Goal: Contribute content: Contribute content

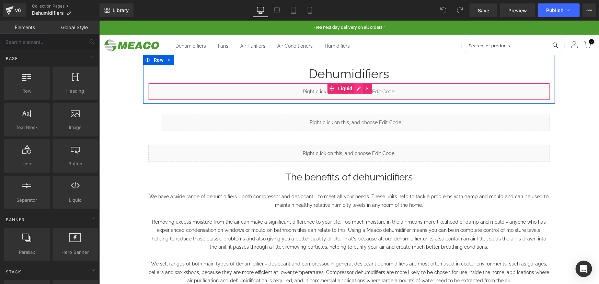
click at [356, 88] on icon at bounding box center [358, 88] width 5 height 5
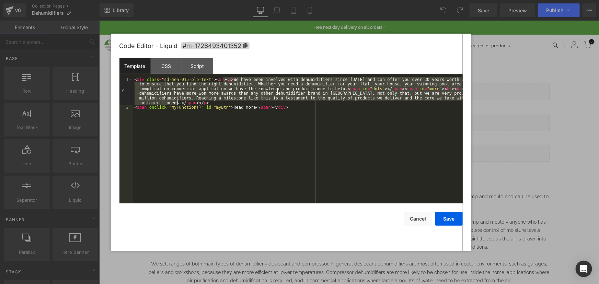
drag, startPoint x: 224, startPoint y: 79, endPoint x: 178, endPoint y: 104, distance: 52.5
click at [178, 104] on div "< div class = "sd-mea-015-plp-text" > < br > < p > We have been involved with d…" at bounding box center [298, 156] width 330 height 159
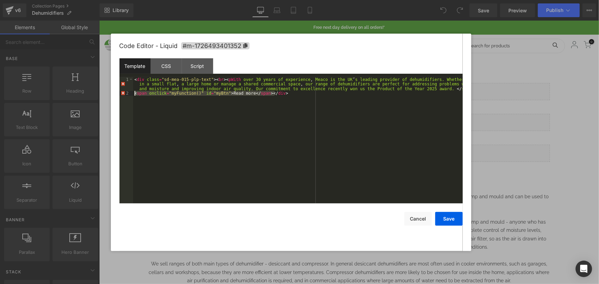
drag, startPoint x: 282, startPoint y: 92, endPoint x: 133, endPoint y: 93, distance: 149.7
click at [133, 93] on pre "1 2 < div class = "sd-mea-015-plp-text" > < br > < pWith over 30 years of exper…" at bounding box center [291, 140] width 343 height 126
click at [220, 79] on div "< div class = "sd-mea-015-plp-text" > < br > < pWith over 30 years of experienc…" at bounding box center [298, 154] width 330 height 155
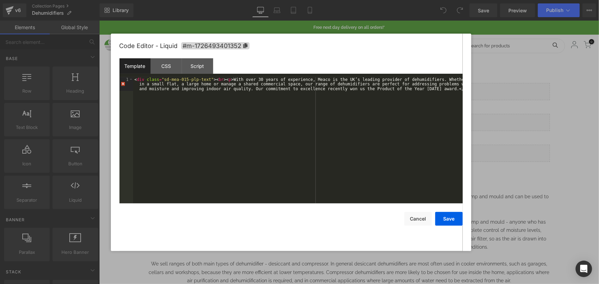
click at [141, 81] on div "< div class = "sd-mea-015-plp-text" > < br > < p > With over 30 years of experi…" at bounding box center [298, 154] width 330 height 155
click at [181, 113] on div "< div class = "sd-mea-015-plp-text" > < br > < p > With over 30 years of experi…" at bounding box center [298, 154] width 330 height 155
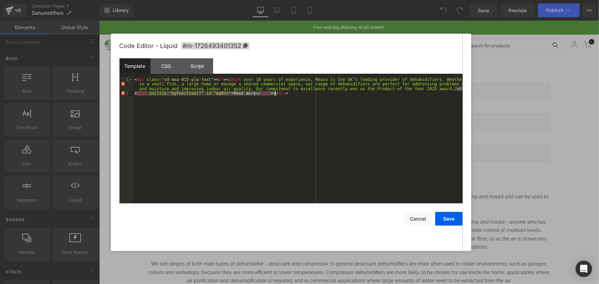
click at [205, 98] on div "< div class = "sd-mea-015-plp-text" > < br > < pWith over 30 years of experienc…" at bounding box center [298, 140] width 330 height 126
click at [265, 111] on div "< div class = "sd-mea-015-plp-text" > < br > < pWith over 30 years of experienc…" at bounding box center [298, 149] width 330 height 145
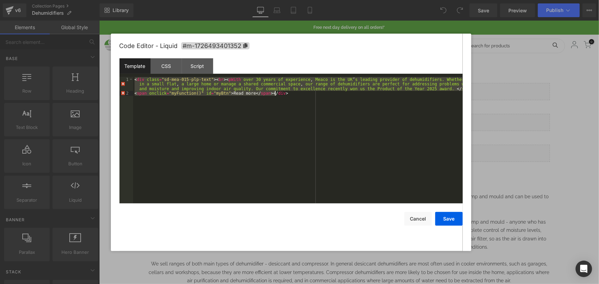
paste textarea
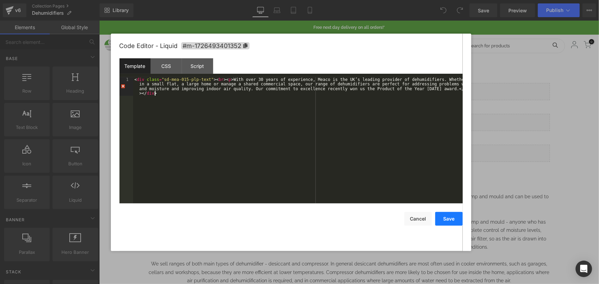
click at [449, 219] on button "Save" at bounding box center [448, 219] width 27 height 14
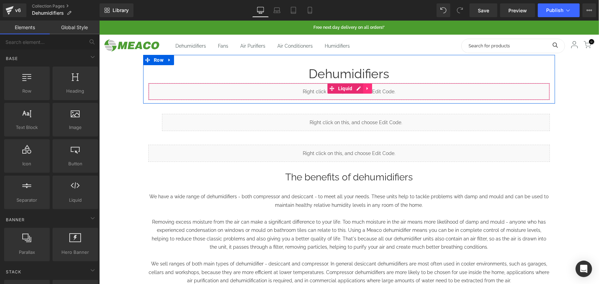
click at [358, 89] on ul "Liquid" at bounding box center [349, 88] width 45 height 10
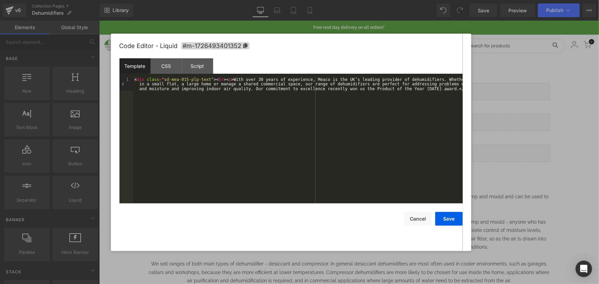
click at [437, 89] on div "< div class = "sd-mea-015-plp-text" > < br > < p > With over 30 years of experi…" at bounding box center [298, 154] width 330 height 155
paste textarea
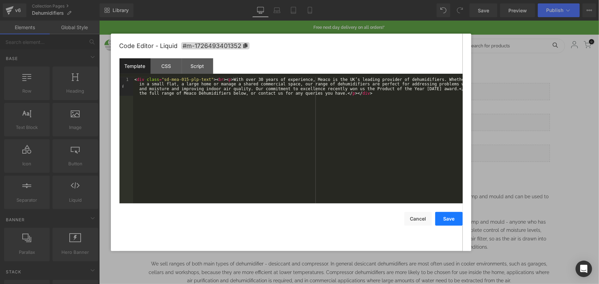
click at [452, 219] on button "Save" at bounding box center [448, 219] width 27 height 14
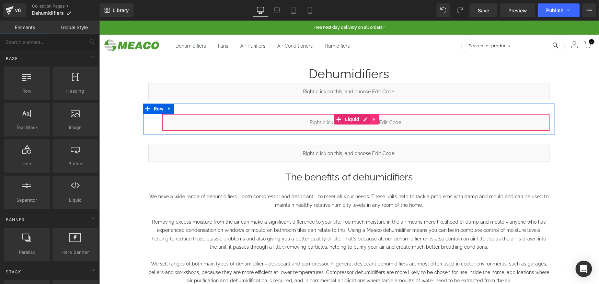
click at [365, 118] on ul "Liquid" at bounding box center [356, 119] width 45 height 10
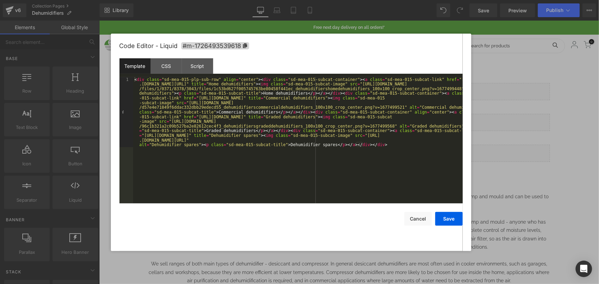
click at [303, 93] on div "< div class = "sd-mea-015-plp-sub-row" align = "center" > < div class = "sd-mea…" at bounding box center [298, 210] width 330 height 267
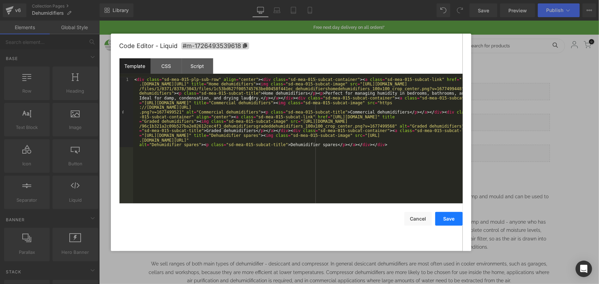
click at [440, 218] on button "Save" at bounding box center [448, 219] width 27 height 14
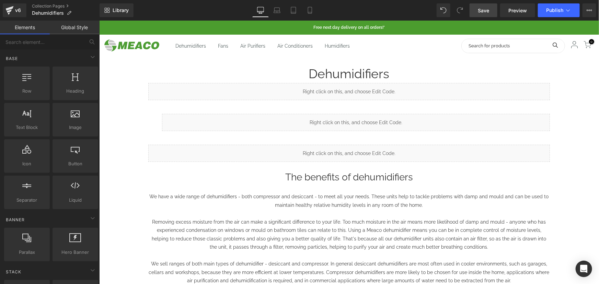
click at [483, 11] on span "Save" at bounding box center [483, 10] width 11 height 7
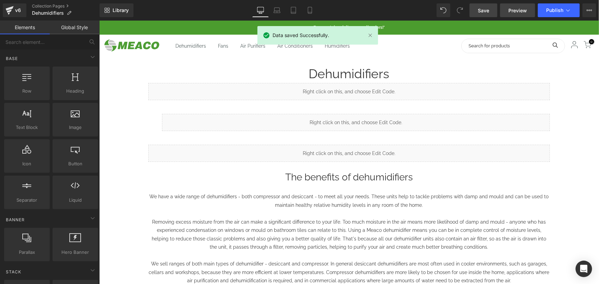
click at [522, 10] on span "Preview" at bounding box center [518, 10] width 19 height 7
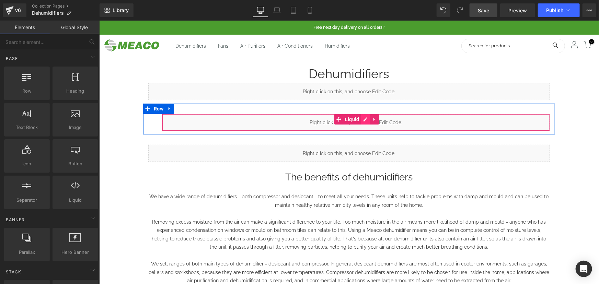
click at [363, 120] on icon at bounding box center [365, 119] width 5 height 5
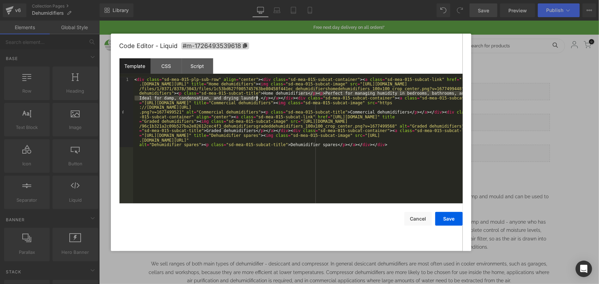
drag, startPoint x: 301, startPoint y: 94, endPoint x: 258, endPoint y: 99, distance: 43.3
click at [258, 99] on div "< div class = "sd-mea-015-plp-sub-row" align = "center" > < div class = "sd-mea…" at bounding box center [298, 210] width 330 height 267
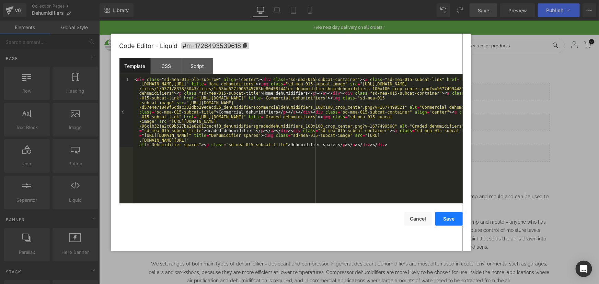
click at [440, 219] on button "Save" at bounding box center [448, 219] width 27 height 14
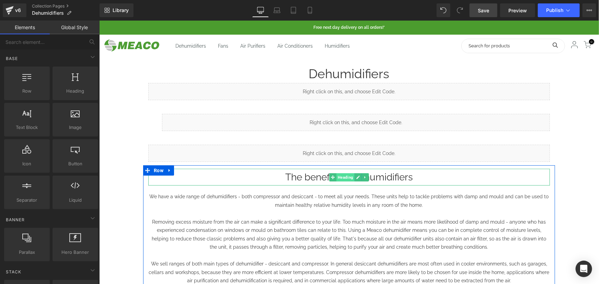
click at [349, 179] on span "Heading" at bounding box center [345, 177] width 18 height 8
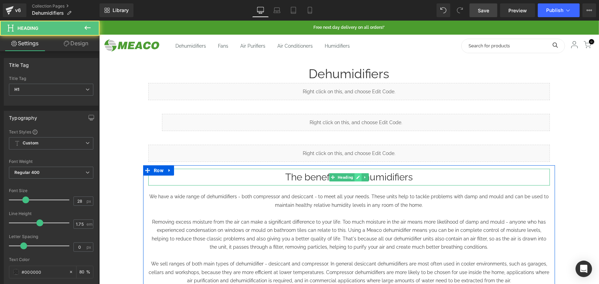
click at [356, 179] on icon at bounding box center [357, 176] width 3 height 3
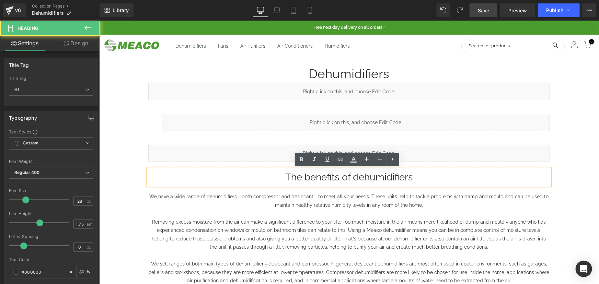
click at [352, 174] on h1 "The benefits of dehumidifiers" at bounding box center [349, 177] width 402 height 17
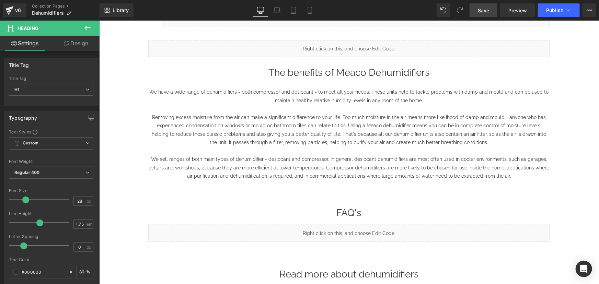
scroll to position [125, 0]
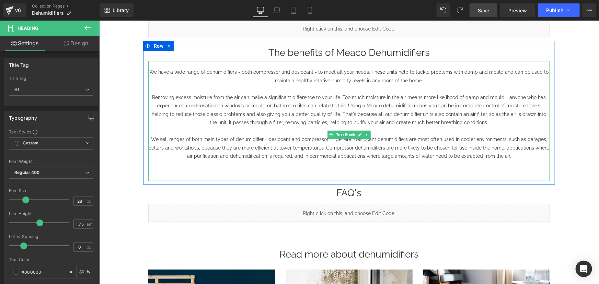
click at [243, 100] on p "Removing excess moisture from the air can make a significant difference to your…" at bounding box center [349, 110] width 402 height 34
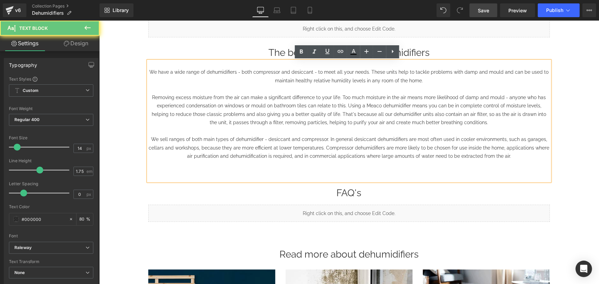
click at [228, 77] on p "We have a wide range of dehumidifiers - both compressor and desiccant - to meet…" at bounding box center [349, 76] width 402 height 17
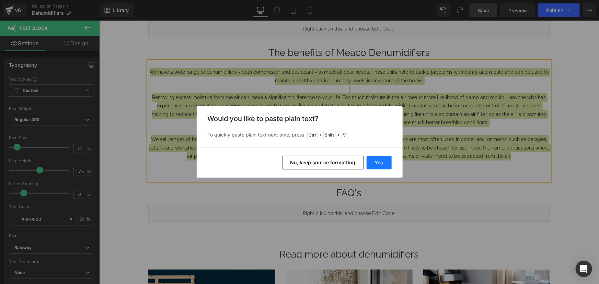
click at [384, 162] on button "Yes" at bounding box center [379, 163] width 25 height 14
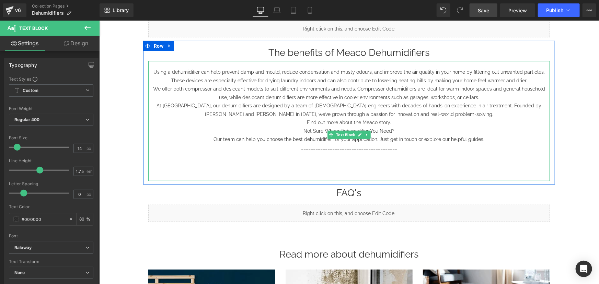
click at [520, 80] on p "Using a dehumidifier can help prevent damp and mould, reduce condensation and m…" at bounding box center [349, 76] width 402 height 17
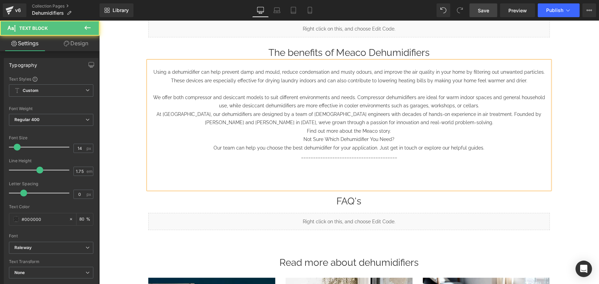
click at [482, 109] on p "We offer both compressor and desiccant models to suit different environments an…" at bounding box center [349, 101] width 402 height 17
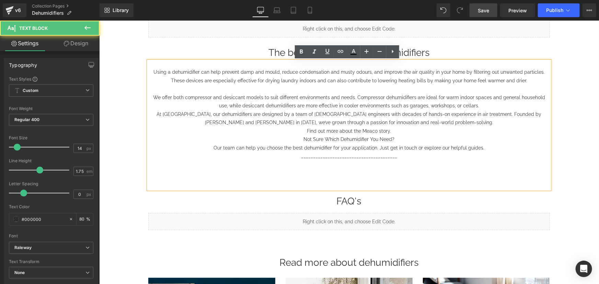
click at [485, 106] on p "We offer both compressor and desiccant models to suit different environments an…" at bounding box center [349, 101] width 402 height 17
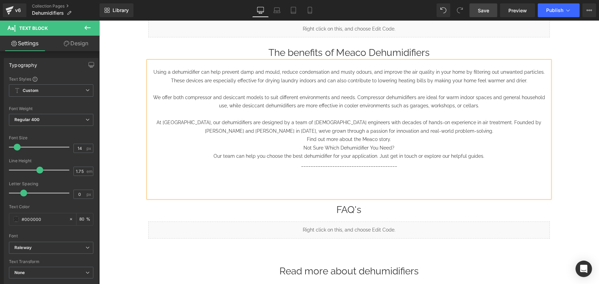
click at [439, 130] on p "At [GEOGRAPHIC_DATA], our dehumidifiers are designed by a team of [DEMOGRAPHIC_…" at bounding box center [349, 126] width 402 height 17
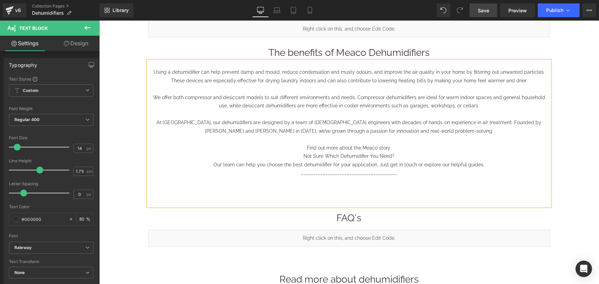
click at [391, 147] on p "Find out more about the Meaco story." at bounding box center [349, 148] width 402 height 9
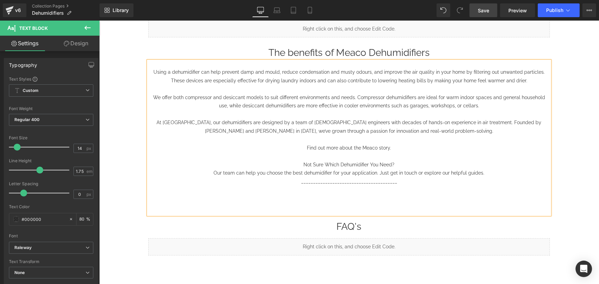
click at [372, 166] on p "Not Sure Which Dehumidifier You Need?" at bounding box center [349, 164] width 402 height 9
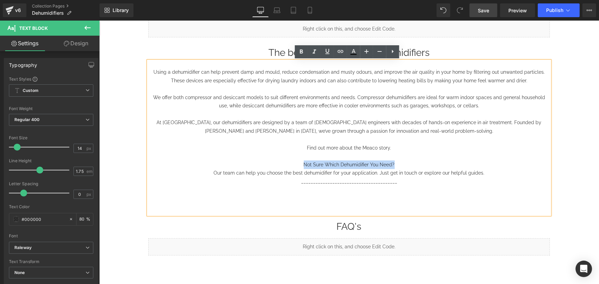
drag, startPoint x: 393, startPoint y: 163, endPoint x: 302, endPoint y: 163, distance: 90.7
click at [302, 163] on p "Not Sure Which Dehumidifier You Need?" at bounding box center [349, 164] width 402 height 9
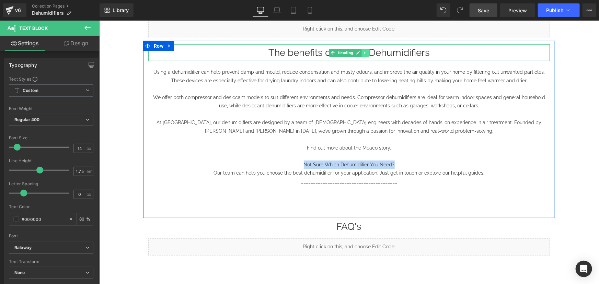
click at [363, 53] on icon at bounding box center [365, 52] width 4 height 4
click at [367, 51] on icon at bounding box center [369, 52] width 4 height 4
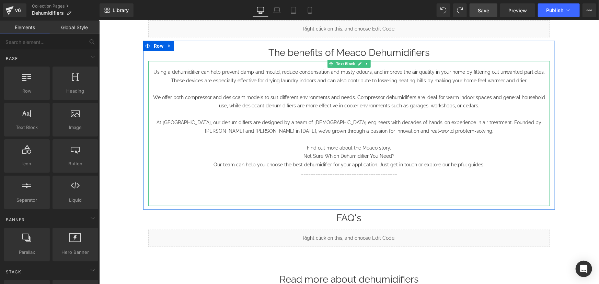
scroll to position [110, 0]
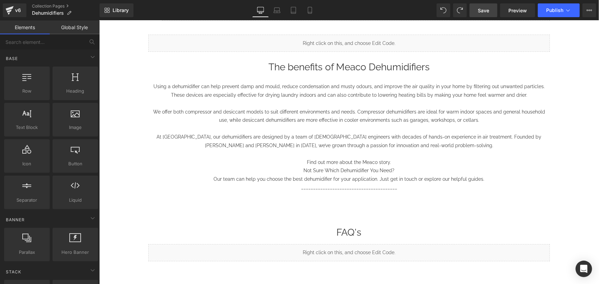
click at [371, 65] on h1 "The benefits of Meaco Dehumidifiers" at bounding box center [349, 66] width 402 height 17
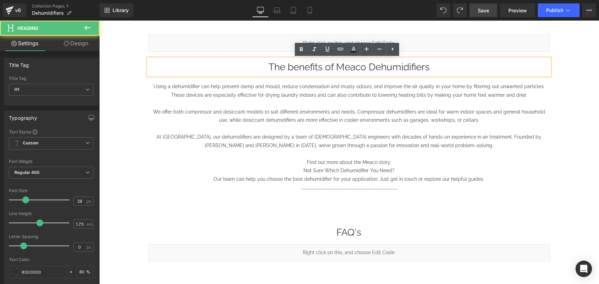
click at [408, 158] on p "Find out more about the Meaco story." at bounding box center [349, 162] width 402 height 9
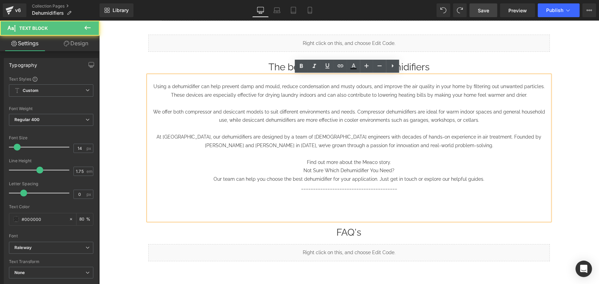
drag, startPoint x: 251, startPoint y: 88, endPoint x: 252, endPoint y: 81, distance: 6.9
click at [251, 88] on p "Using a dehumidifier can help prevent damp and mould, reduce condensation and m…" at bounding box center [349, 90] width 402 height 17
click at [156, 62] on h1 "The benefits of Meaco Dehumidifiers" at bounding box center [349, 66] width 402 height 17
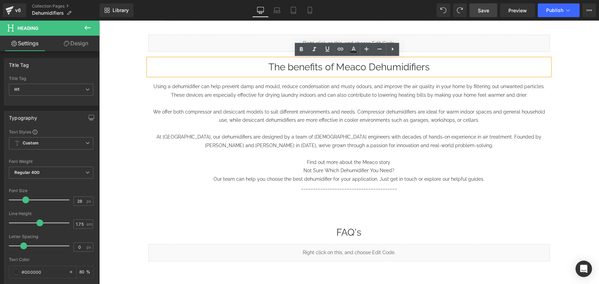
click at [399, 49] on div "Liquid" at bounding box center [349, 42] width 402 height 17
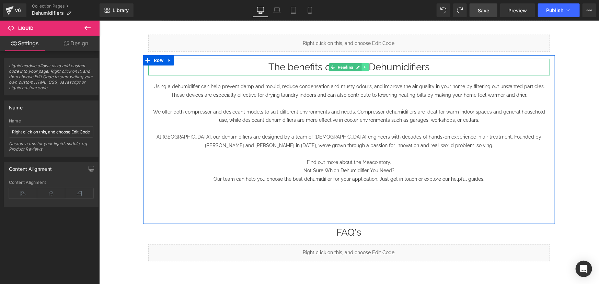
click at [363, 68] on icon at bounding box center [365, 67] width 4 height 4
click at [358, 70] on link at bounding box center [361, 67] width 7 height 8
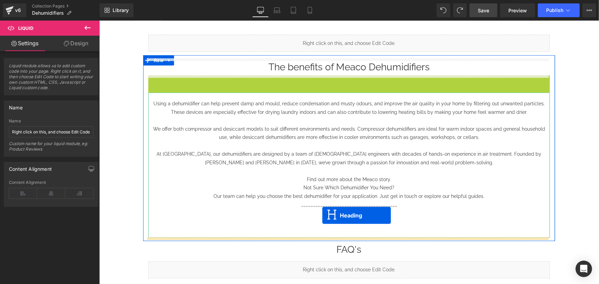
drag, startPoint x: 330, startPoint y: 85, endPoint x: 322, endPoint y: 215, distance: 130.8
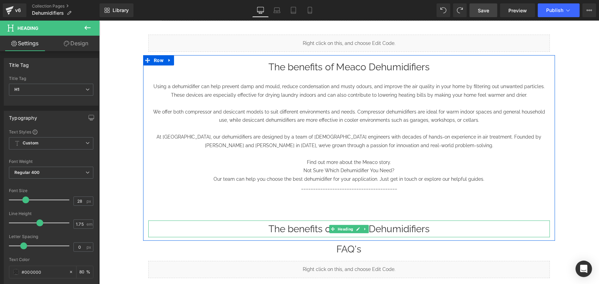
click at [279, 223] on h1 "The benefits of Meaco Dehumidifiers" at bounding box center [349, 228] width 402 height 17
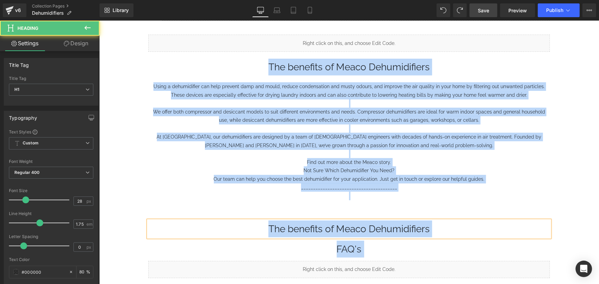
click at [281, 223] on h1 "The benefits of Meaco Dehumidifiers" at bounding box center [349, 228] width 402 height 17
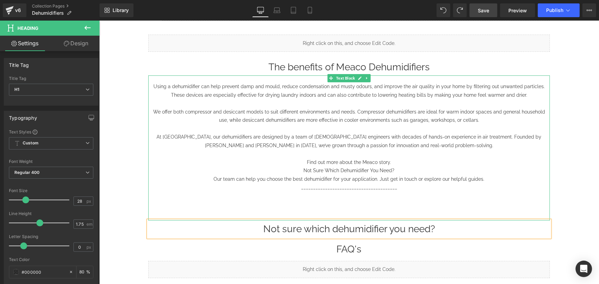
click at [388, 168] on p "Not Sure Which Dehumidifier You Need?" at bounding box center [349, 170] width 402 height 9
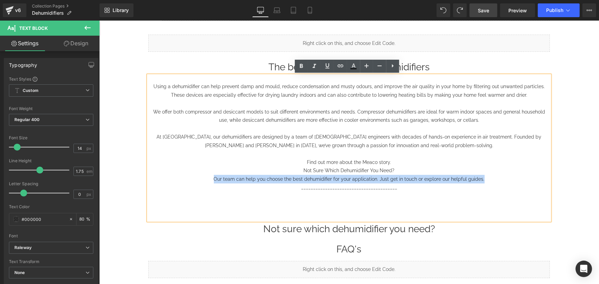
drag, startPoint x: 482, startPoint y: 179, endPoint x: 202, endPoint y: 180, distance: 280.2
click at [202, 180] on p "Our team can help you choose the best dehumidifier for your application. Just g…" at bounding box center [349, 179] width 402 height 9
copy p "Our team can help you choose the best dehumidifier for your application. Just g…"
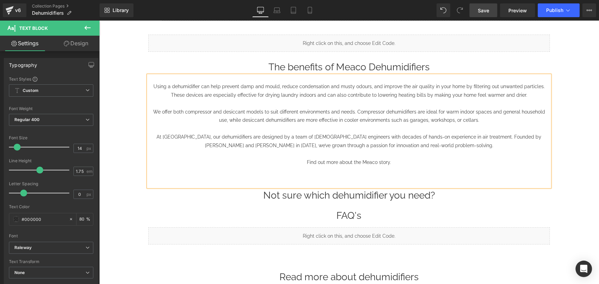
click at [568, 163] on div "Dehumidifiers Heading Liquid Row Liquid Row Liquid Row The benefits of Meaco De…" at bounding box center [349, 264] width 500 height 641
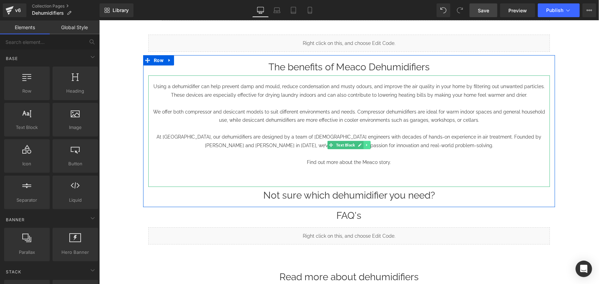
click at [366, 145] on icon at bounding box center [366, 145] width 1 height 2
click at [362, 144] on icon at bounding box center [363, 145] width 4 height 4
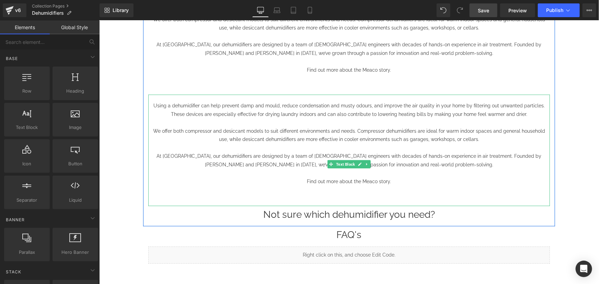
scroll to position [204, 0]
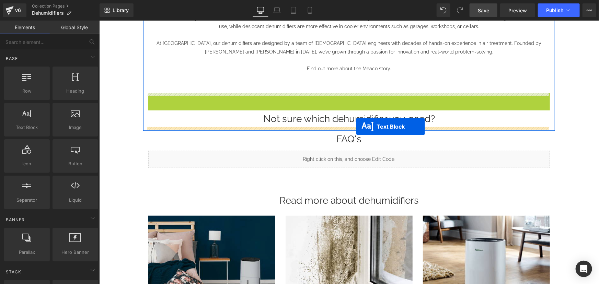
drag, startPoint x: 327, startPoint y: 163, endPoint x: 356, endPoint y: 127, distance: 47.1
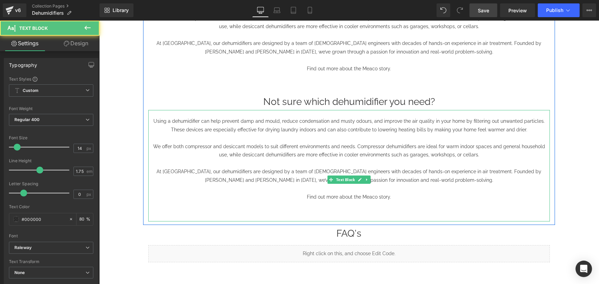
click at [330, 143] on p "We offer both compressor and desiccant models to suit different environments an…" at bounding box center [349, 150] width 402 height 17
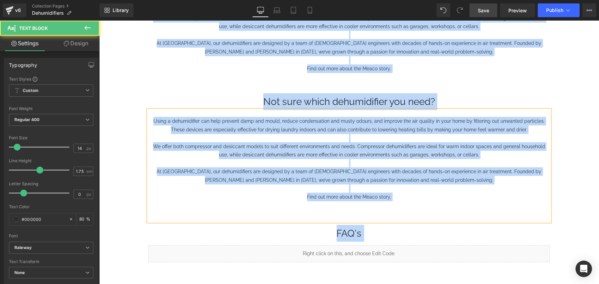
click at [332, 147] on p "We offer both compressor and desiccant models to suit different environments an…" at bounding box center [349, 150] width 402 height 17
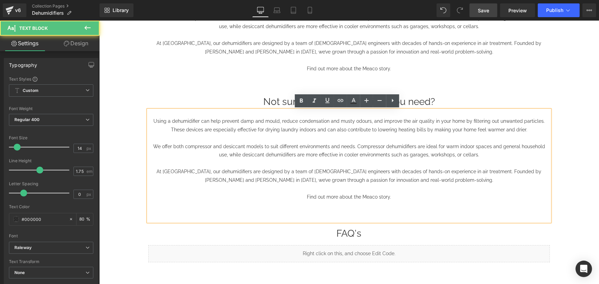
click at [309, 140] on p at bounding box center [349, 138] width 402 height 9
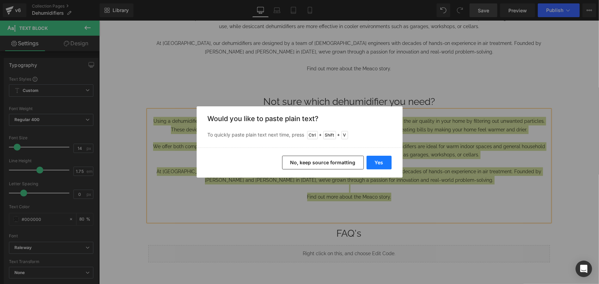
click at [374, 160] on button "Yes" at bounding box center [379, 163] width 25 height 14
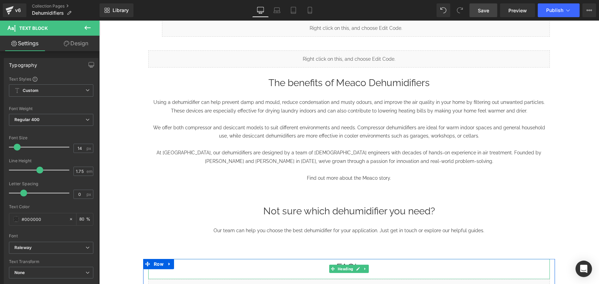
scroll to position [79, 0]
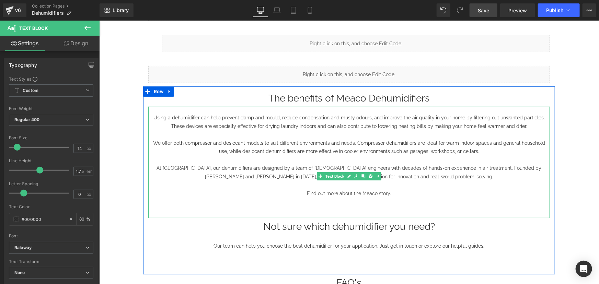
drag, startPoint x: 373, startPoint y: 193, endPoint x: 368, endPoint y: 192, distance: 4.3
click at [373, 193] on p "Find out more about the Meaco story." at bounding box center [349, 193] width 402 height 9
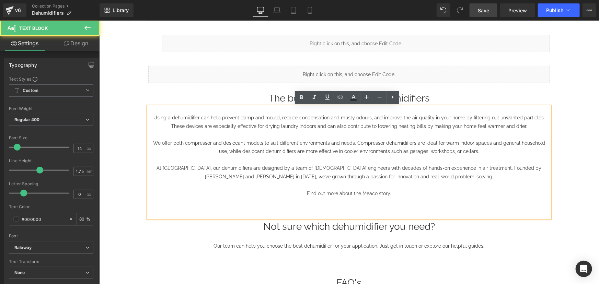
click at [368, 192] on p "Find out more about the Meaco story." at bounding box center [349, 193] width 402 height 9
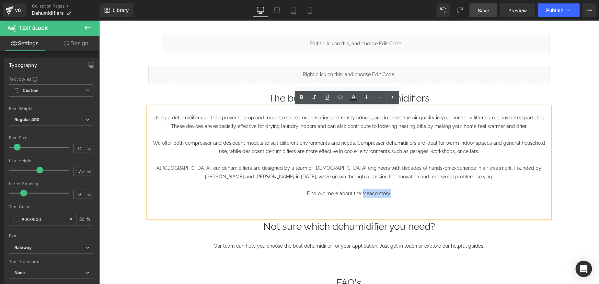
drag, startPoint x: 387, startPoint y: 193, endPoint x: 360, endPoint y: 192, distance: 27.1
click at [360, 192] on p "Find out more about the Meaco story." at bounding box center [349, 193] width 402 height 9
click at [381, 193] on p "Find out more about the Meaco story." at bounding box center [349, 193] width 402 height 9
drag, startPoint x: 386, startPoint y: 193, endPoint x: 360, endPoint y: 191, distance: 26.8
click at [360, 191] on p "Find out more about the Meaco story." at bounding box center [349, 193] width 402 height 9
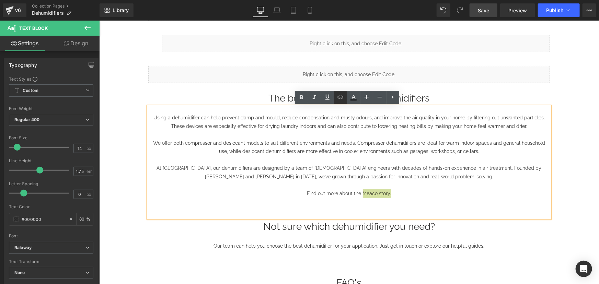
click at [342, 98] on icon at bounding box center [341, 96] width 6 height 3
click at [385, 211] on input "text" at bounding box center [393, 207] width 106 height 17
paste input "[URL][DOMAIN_NAME]"
type input "[URL][DOMAIN_NAME]"
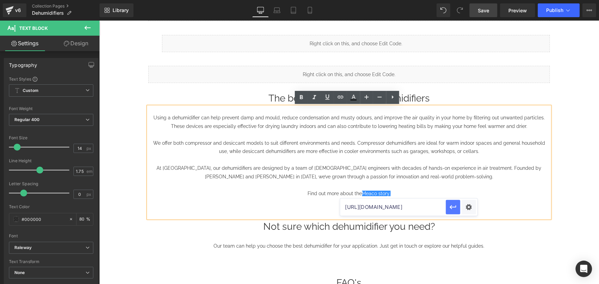
click at [446, 206] on button "button" at bounding box center [453, 207] width 14 height 14
click at [432, 172] on p "At [GEOGRAPHIC_DATA], our dehumidifiers are designed by a team of [DEMOGRAPHIC_…" at bounding box center [349, 172] width 402 height 17
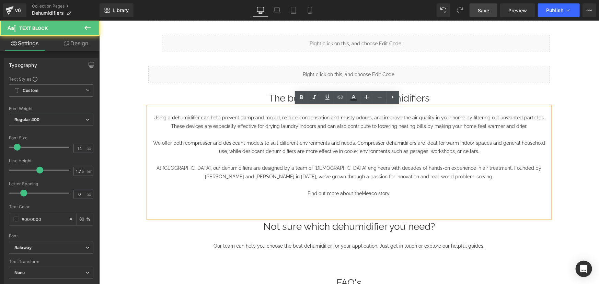
click at [420, 190] on p "Find out more about the Meaco story." at bounding box center [349, 193] width 402 height 9
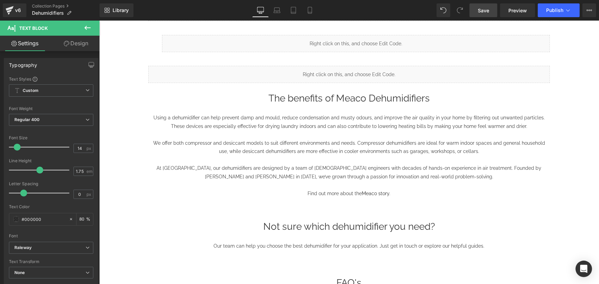
click at [76, 45] on link "Design" at bounding box center [76, 43] width 50 height 15
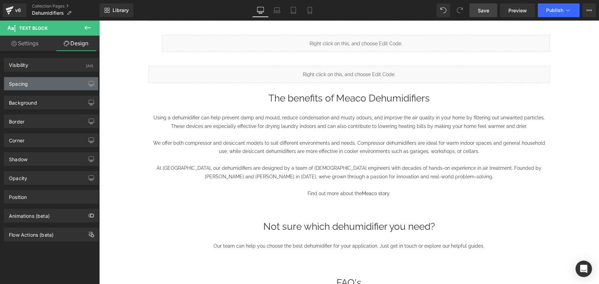
click at [40, 88] on div "Spacing" at bounding box center [51, 83] width 94 height 13
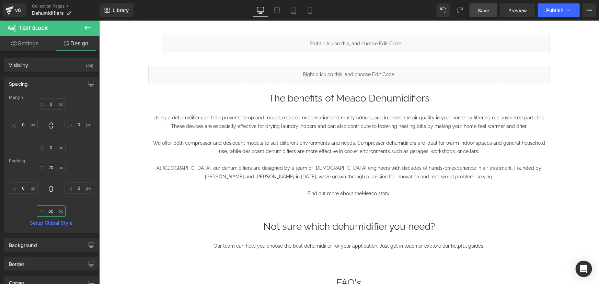
click at [51, 213] on input "60" at bounding box center [51, 211] width 29 height 11
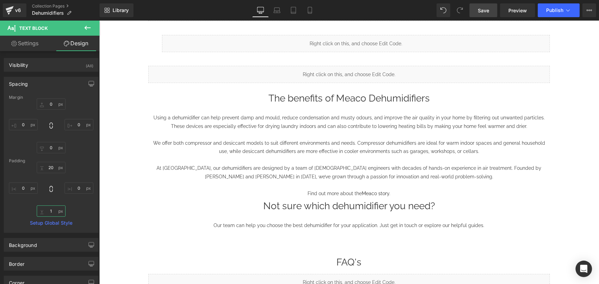
type input "10"
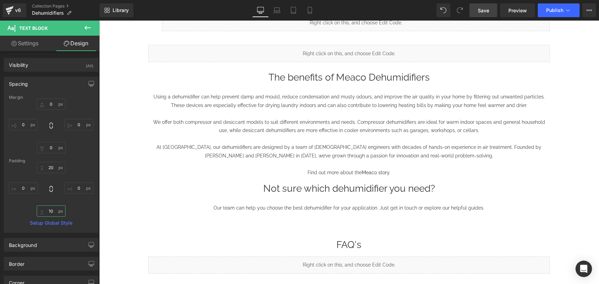
scroll to position [110, 0]
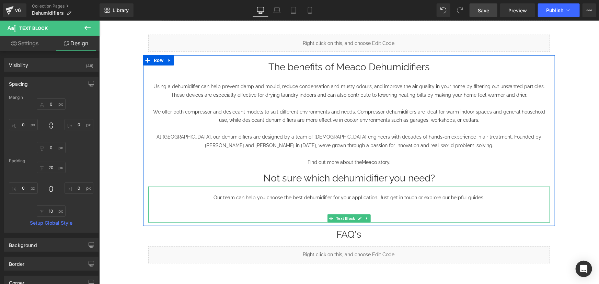
click at [354, 193] on p "Our team can help you choose the best dehumidifier for your application. Just g…" at bounding box center [349, 197] width 402 height 9
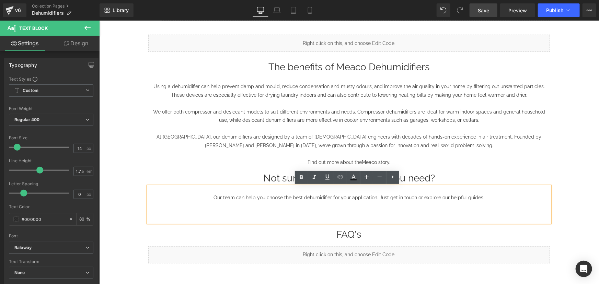
drag, startPoint x: 413, startPoint y: 197, endPoint x: 419, endPoint y: 197, distance: 6.2
click at [413, 197] on p "Our team can help you choose the best dehumidifier for your application. Just g…" at bounding box center [349, 197] width 402 height 9
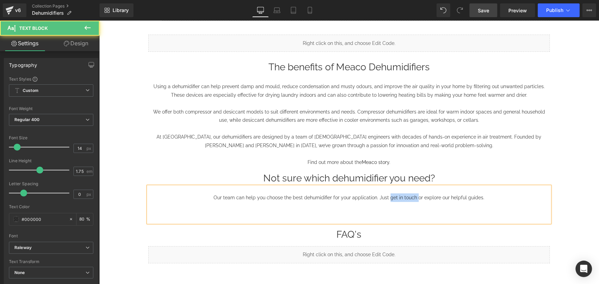
drag, startPoint x: 412, startPoint y: 196, endPoint x: 386, endPoint y: 198, distance: 25.8
click at [386, 198] on p "Our team can help you choose the best dehumidifier for your application. Just g…" at bounding box center [349, 197] width 402 height 9
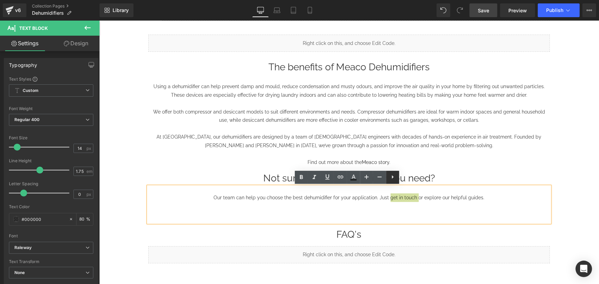
click at [391, 177] on icon at bounding box center [393, 177] width 8 height 8
click at [327, 177] on icon at bounding box center [328, 176] width 6 height 3
click at [386, 216] on input "text" at bounding box center [419, 211] width 106 height 17
paste input "[EMAIL_ADDRESS][DOMAIN_NAME]"
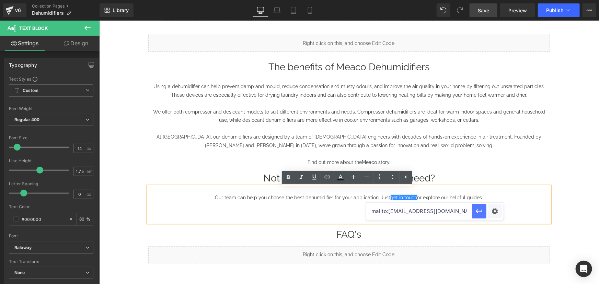
click at [477, 214] on icon "button" at bounding box center [479, 211] width 8 height 8
click at [466, 198] on p "Our team can help you choose the best dehumidifier for your application. Just g…" at bounding box center [349, 197] width 402 height 9
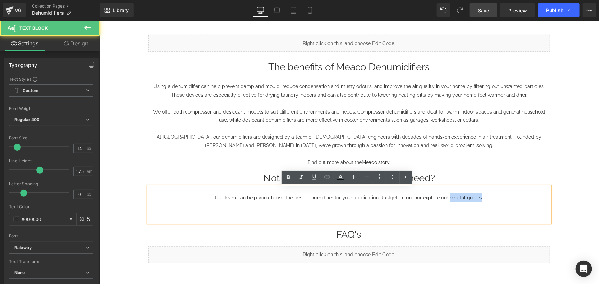
drag, startPoint x: 478, startPoint y: 198, endPoint x: 447, endPoint y: 198, distance: 30.9
click at [447, 198] on p "Our team can help you choose the best dehumidifier for your application. Just g…" at bounding box center [349, 197] width 402 height 9
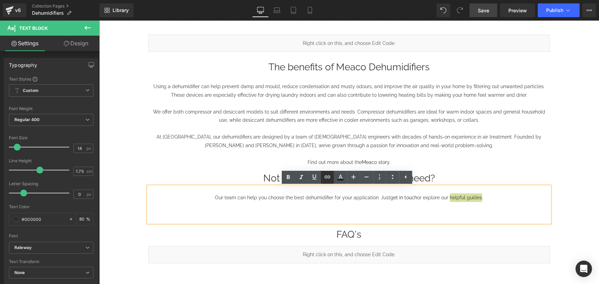
click at [323, 178] on link at bounding box center [327, 177] width 13 height 13
click at [473, 210] on input "text" at bounding box center [464, 211] width 106 height 17
paste input "[URL][DOMAIN_NAME]"
type input "[URL][DOMAIN_NAME]"
click at [524, 211] on icon "button" at bounding box center [524, 211] width 8 height 8
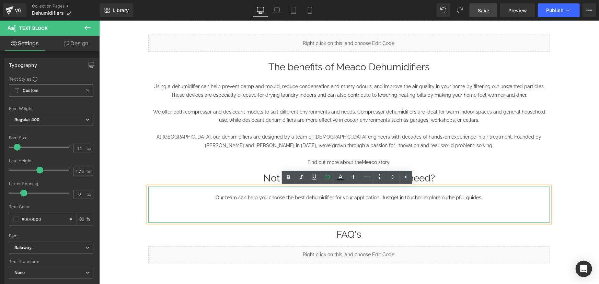
click at [506, 203] on div "Our team can help you choose the best dehumidifier for your application. Just g…" at bounding box center [349, 204] width 402 height 36
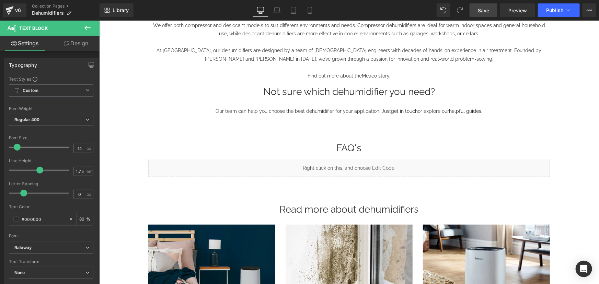
scroll to position [204, 0]
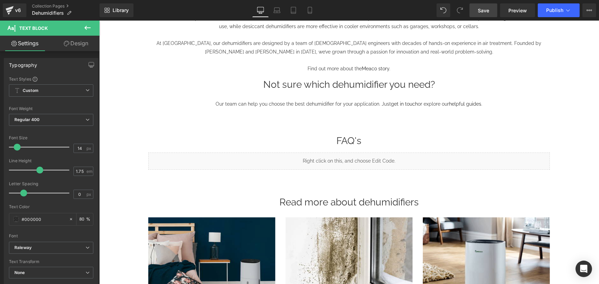
click at [483, 12] on span "Save" at bounding box center [483, 10] width 11 height 7
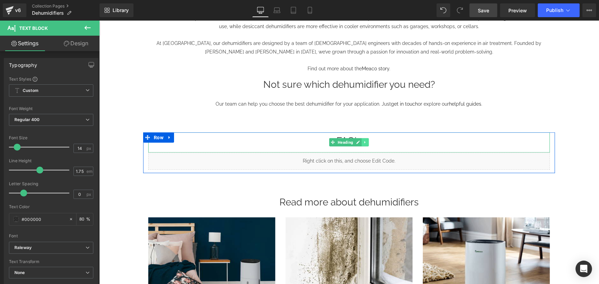
click at [353, 135] on h1 "FAQ's" at bounding box center [349, 140] width 402 height 17
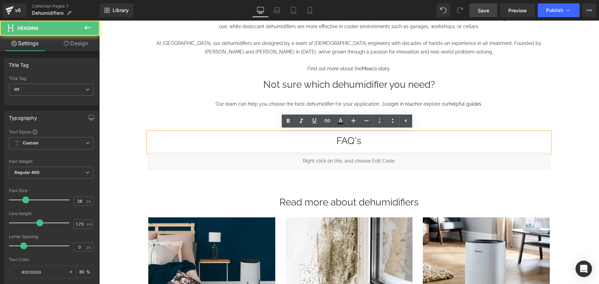
click at [358, 141] on h1 "FAQ's" at bounding box center [349, 140] width 402 height 17
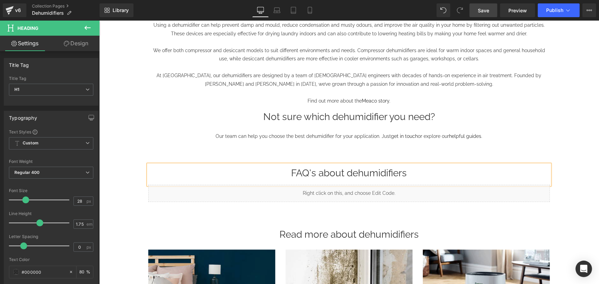
scroll to position [110, 0]
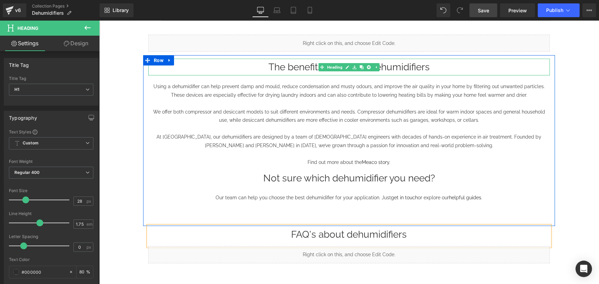
click at [403, 65] on h1 "The benefits of Meaco Dehumidifiers" at bounding box center [349, 66] width 402 height 17
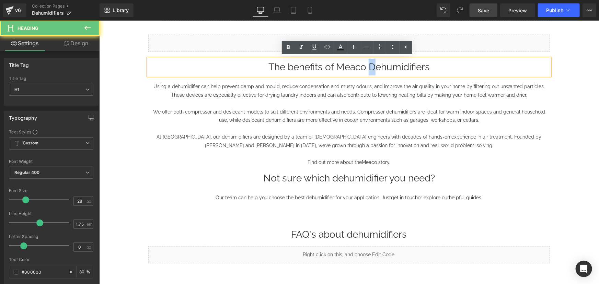
click at [368, 67] on h1 "The benefits of Meaco Dehumidifiers" at bounding box center [349, 66] width 402 height 17
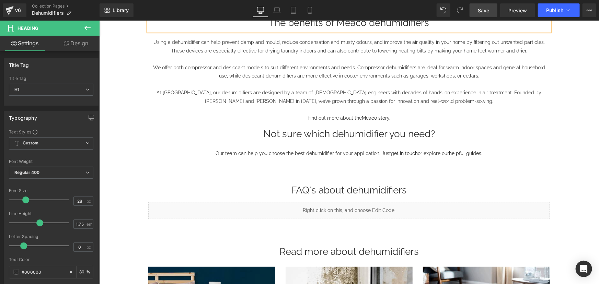
scroll to position [156, 0]
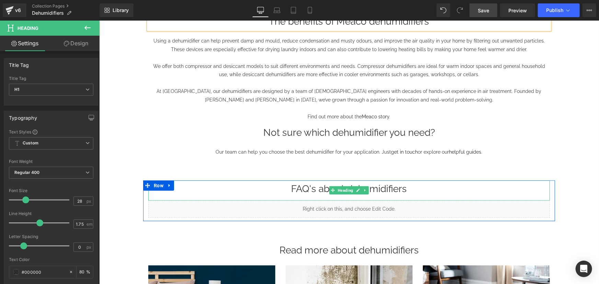
click at [387, 189] on h1 "FAQ's about dehumidifiers" at bounding box center [349, 188] width 402 height 17
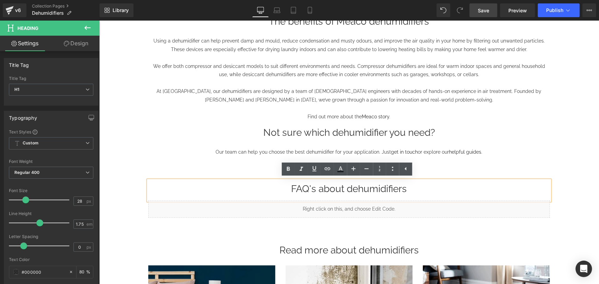
click at [480, 10] on span "Save" at bounding box center [483, 10] width 11 height 7
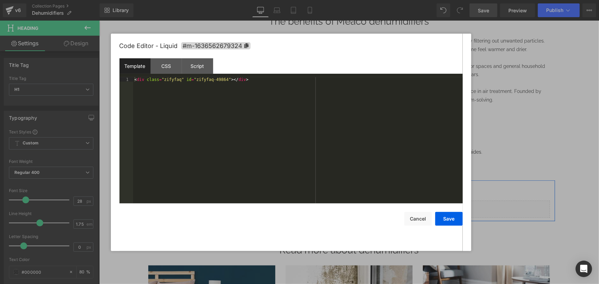
click at [353, 205] on link at bounding box center [356, 206] width 7 height 8
click at [231, 84] on div "< div class = "zifyfaq" id = "zifyfaq-49864" > </ div >" at bounding box center [298, 145] width 330 height 136
click at [448, 220] on button "Save" at bounding box center [448, 219] width 27 height 14
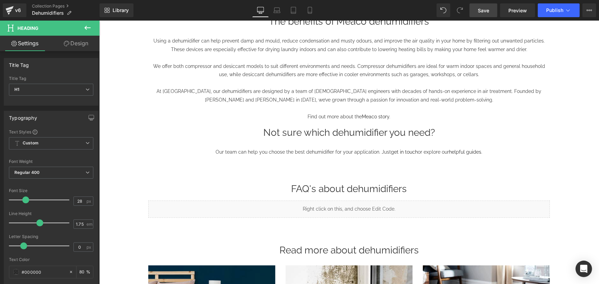
click at [489, 5] on link "Save" at bounding box center [484, 10] width 28 height 14
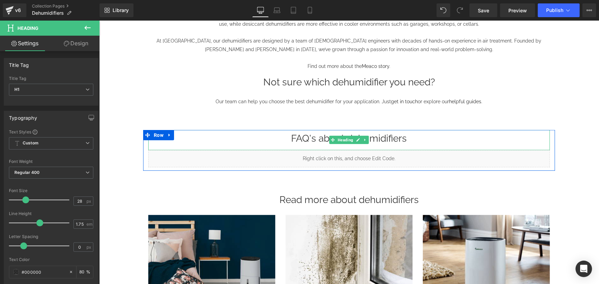
scroll to position [218, 0]
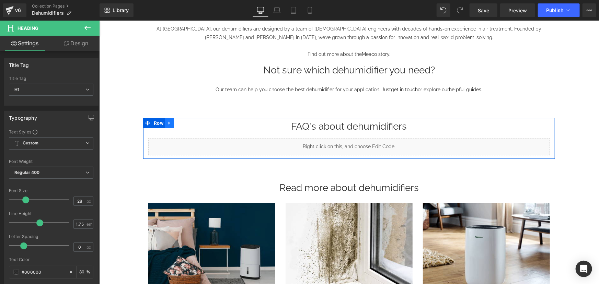
click at [167, 124] on icon at bounding box center [169, 122] width 5 height 5
click at [178, 124] on icon at bounding box center [178, 123] width 5 height 5
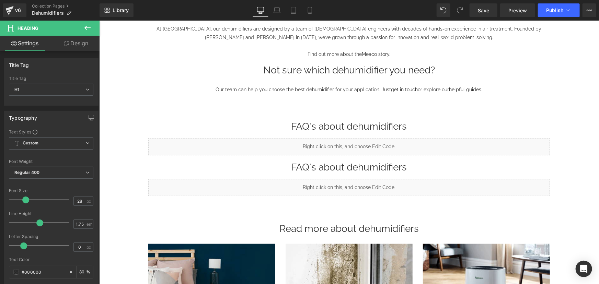
drag, startPoint x: 380, startPoint y: 161, endPoint x: 354, endPoint y: 167, distance: 27.2
click at [380, 161] on h1 "FAQ's about dehumidifiers" at bounding box center [349, 167] width 402 height 17
click at [354, 167] on h1 "FAQ's about dehumidifiers" at bounding box center [349, 167] width 402 height 17
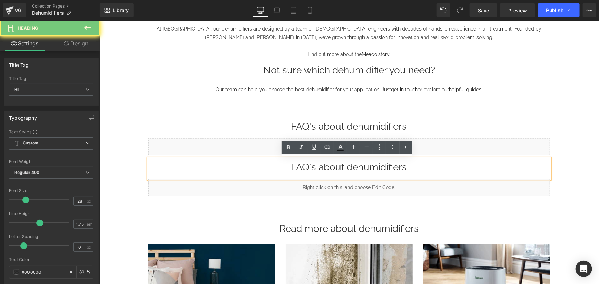
click at [354, 167] on h1 "FAQ's about dehumidifiers" at bounding box center [349, 167] width 402 height 17
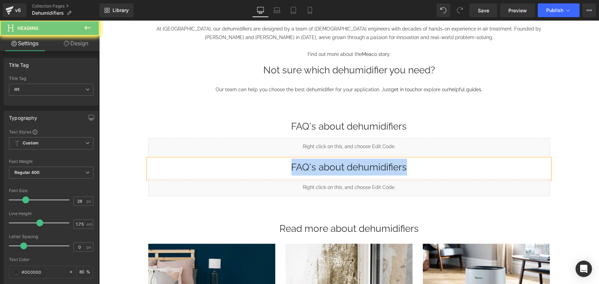
paste div
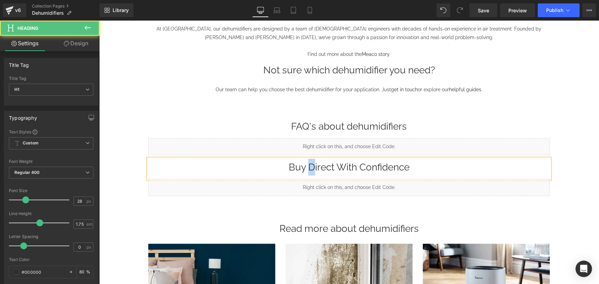
drag, startPoint x: 310, startPoint y: 167, endPoint x: 307, endPoint y: 167, distance: 3.8
click at [307, 167] on h1 "Buy Direct With Confidence" at bounding box center [349, 167] width 402 height 17
click at [337, 168] on h1 "Buy direct With Confidence" at bounding box center [349, 167] width 402 height 17
click at [358, 168] on h1 "Buy direct with Confidence" at bounding box center [349, 167] width 402 height 17
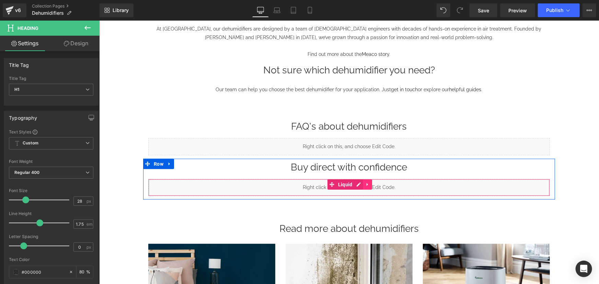
click at [365, 185] on icon at bounding box center [367, 184] width 5 height 5
click at [370, 184] on icon at bounding box center [372, 184] width 5 height 5
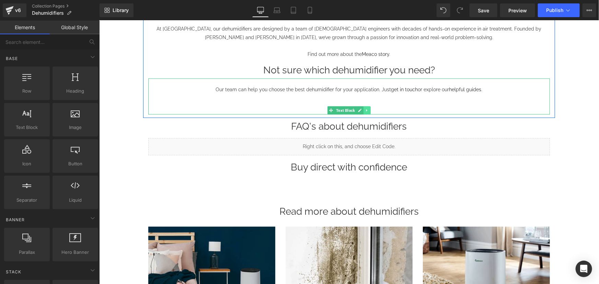
click at [365, 110] on icon at bounding box center [367, 110] width 4 height 4
click at [370, 110] on icon at bounding box center [370, 110] width 4 height 4
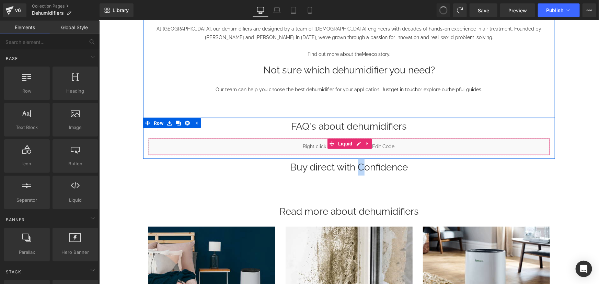
scroll to position [254, 0]
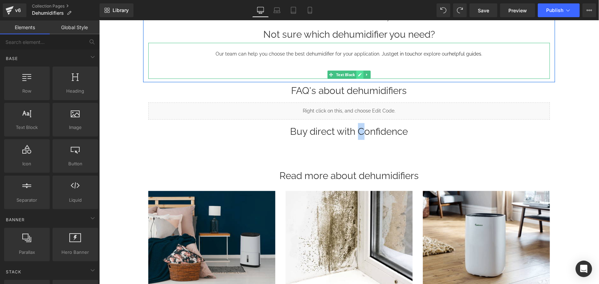
click at [358, 75] on icon at bounding box center [360, 74] width 4 height 4
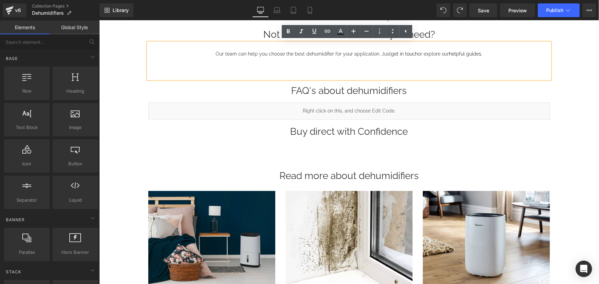
click at [573, 119] on div "Dehumidifiers Heading Liquid Row Liquid Row Liquid Row The benefits of Meaco de…" at bounding box center [349, 142] width 500 height 684
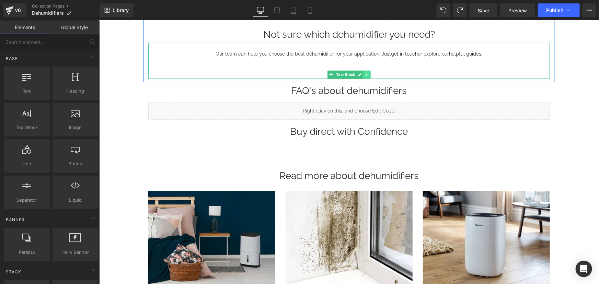
click at [365, 75] on icon at bounding box center [367, 74] width 4 height 4
click at [361, 74] on icon at bounding box center [363, 74] width 4 height 4
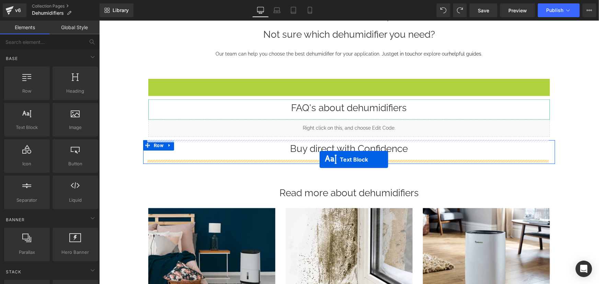
drag, startPoint x: 329, startPoint y: 109, endPoint x: 319, endPoint y: 159, distance: 51.1
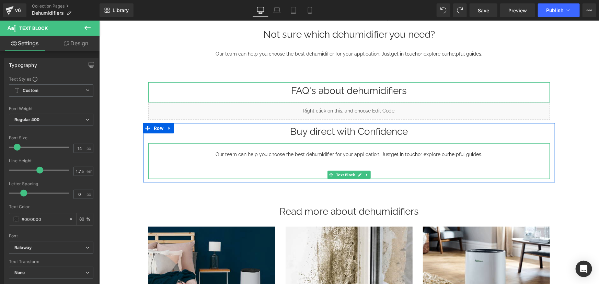
click at [314, 147] on div "Our team can help you choose the best dehumidifier for your application. Just g…" at bounding box center [349, 161] width 402 height 36
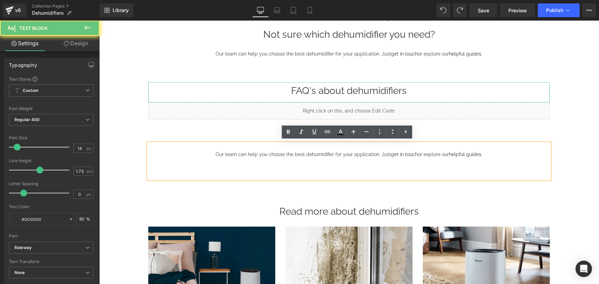
click at [312, 151] on p "Our team can help you choose the best dehumidifier for your application. Just g…" at bounding box center [349, 154] width 402 height 9
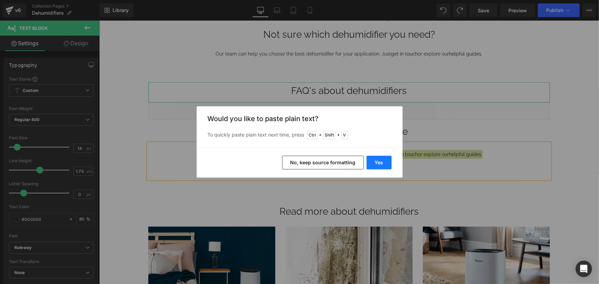
click at [373, 167] on button "Yes" at bounding box center [379, 163] width 25 height 14
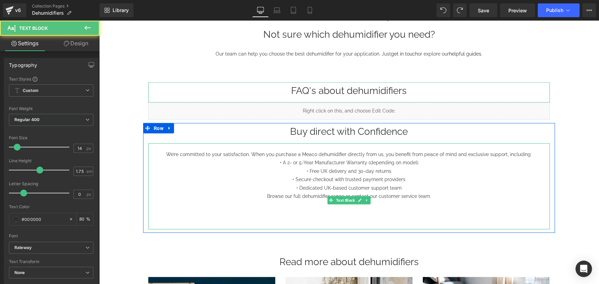
click at [530, 154] on p "We’re committed to your satisfaction. When you purchase a Meaco dehumidifier di…" at bounding box center [349, 154] width 402 height 9
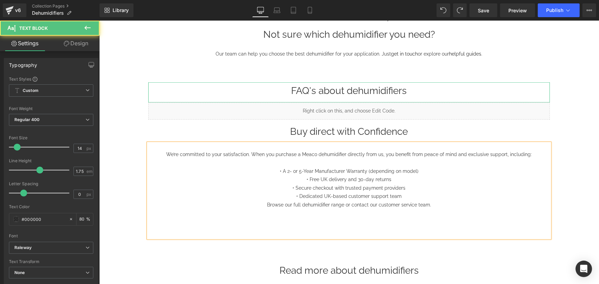
click at [406, 195] on p "• Dedicated UK-based customer support team" at bounding box center [349, 196] width 402 height 9
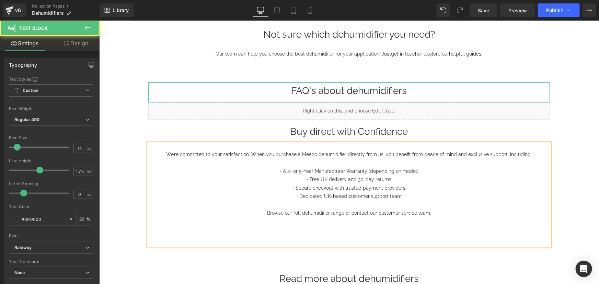
click at [436, 217] on p at bounding box center [349, 221] width 402 height 9
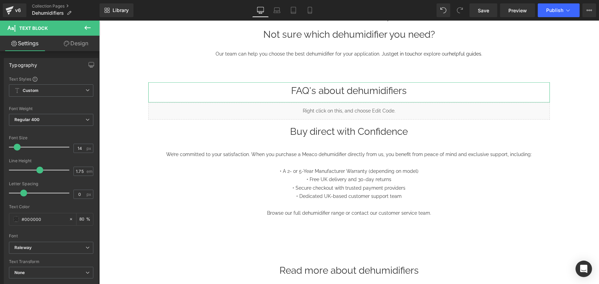
click at [76, 43] on link "Design" at bounding box center [76, 43] width 50 height 15
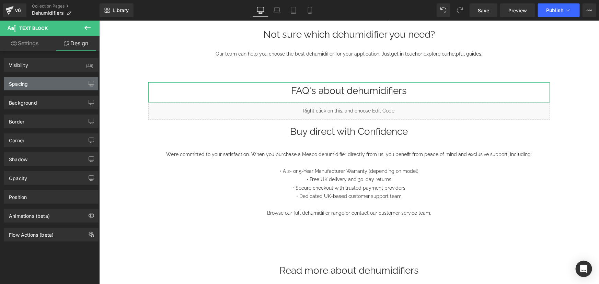
click at [38, 83] on div "Spacing" at bounding box center [51, 83] width 94 height 13
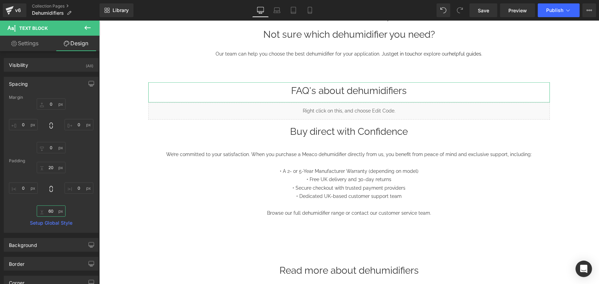
click at [49, 210] on input "60" at bounding box center [51, 211] width 29 height 11
type input "20"
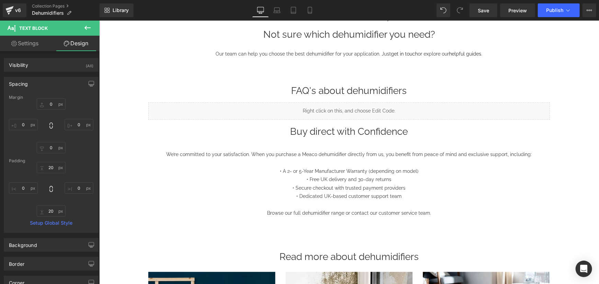
click at [348, 57] on div "Our team can help you choose the best dehumidifier for your application. Just g…" at bounding box center [349, 61] width 402 height 36
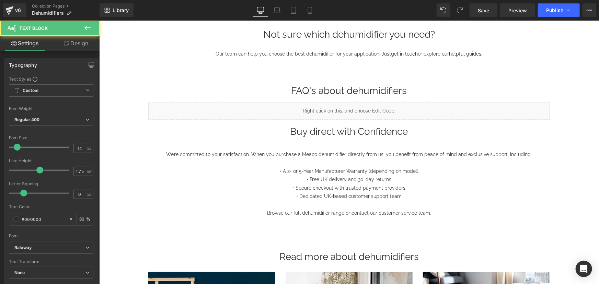
click at [78, 40] on link "Design" at bounding box center [76, 43] width 50 height 15
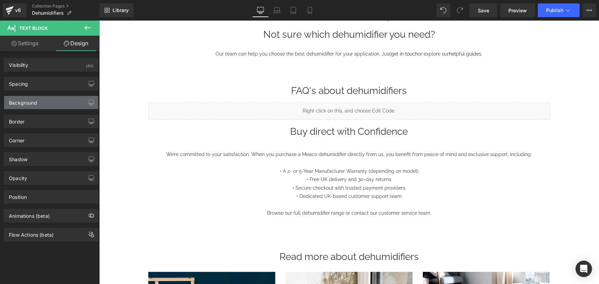
click at [32, 103] on div "Background" at bounding box center [23, 101] width 28 height 10
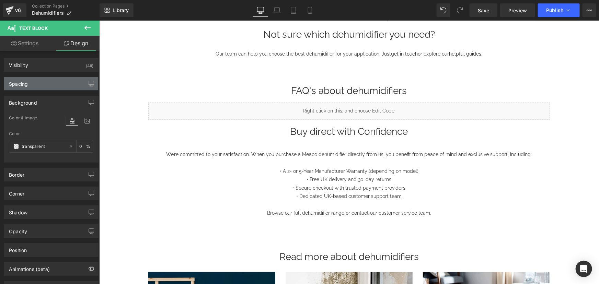
click at [33, 83] on div "Spacing" at bounding box center [51, 83] width 94 height 13
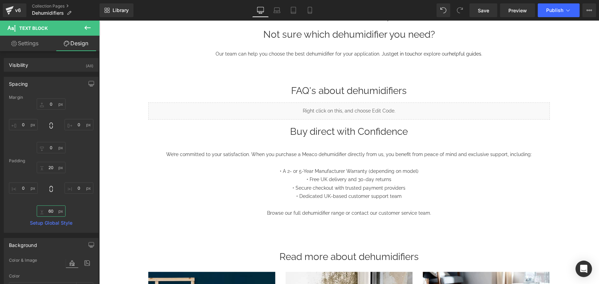
click at [49, 212] on input "60" at bounding box center [51, 211] width 29 height 11
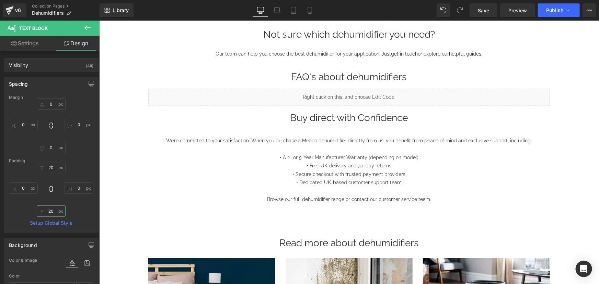
type input "20"
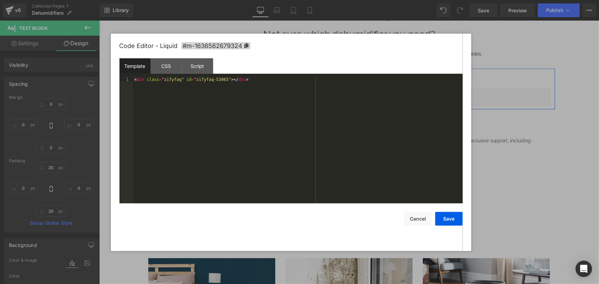
drag, startPoint x: 353, startPoint y: 93, endPoint x: 221, endPoint y: 114, distance: 133.6
click at [355, 93] on icon at bounding box center [357, 94] width 4 height 4
click at [580, 110] on div at bounding box center [299, 142] width 599 height 284
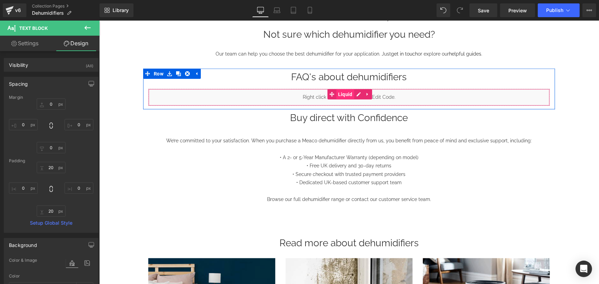
click at [343, 92] on span "Liquid" at bounding box center [345, 94] width 18 height 10
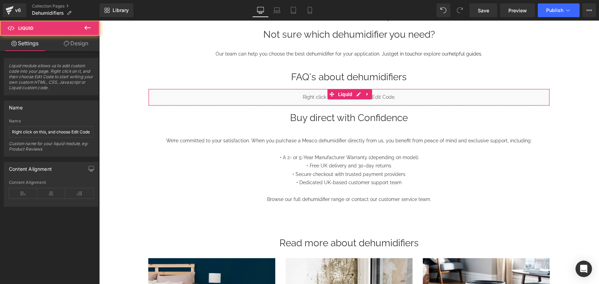
click at [69, 45] on link "Design" at bounding box center [76, 43] width 50 height 15
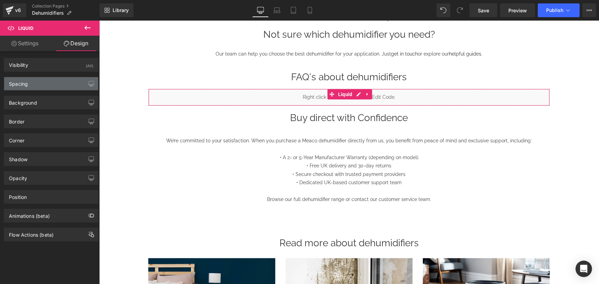
click at [33, 79] on div "Spacing" at bounding box center [51, 83] width 94 height 13
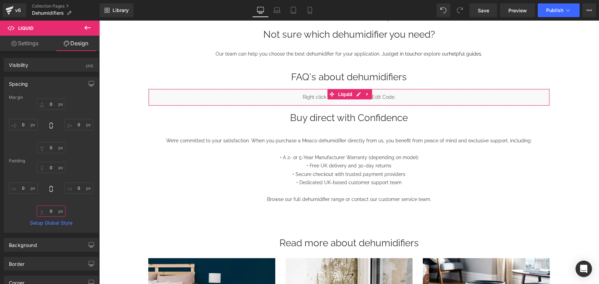
click at [48, 207] on input "0" at bounding box center [51, 211] width 29 height 11
type input "10"
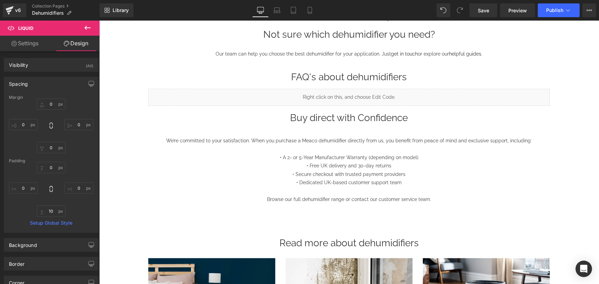
click at [561, 172] on div "Dehumidifiers Heading Liquid Row Liquid Row Liquid Row The benefits of Meaco de…" at bounding box center [349, 175] width 500 height 751
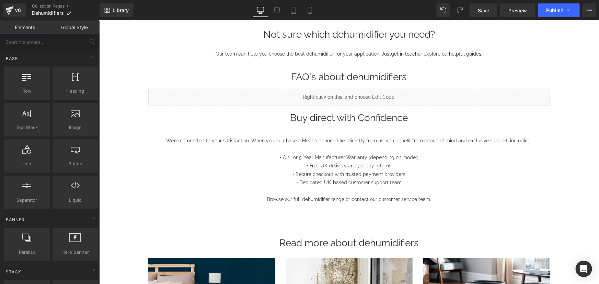
click at [325, 171] on p "• Secure checkout with trusted payment providers" at bounding box center [349, 174] width 402 height 9
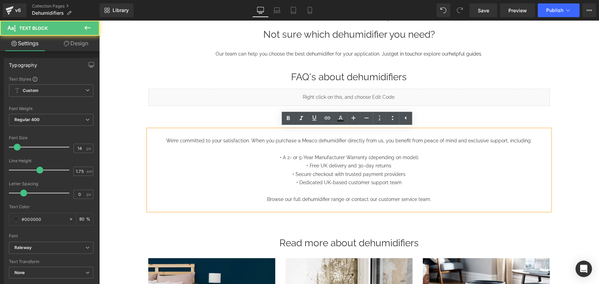
click at [327, 164] on p "• Free UK delivery and 30-day returns" at bounding box center [349, 165] width 402 height 9
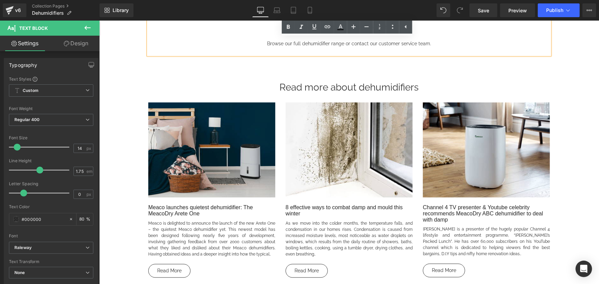
scroll to position [410, 0]
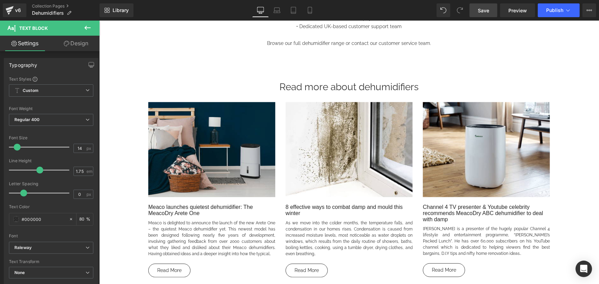
click at [476, 11] on link "Save" at bounding box center [484, 10] width 28 height 14
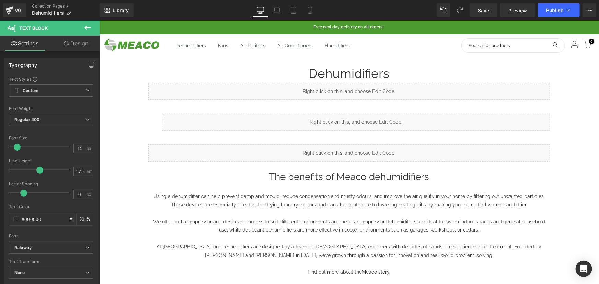
scroll to position [0, 0]
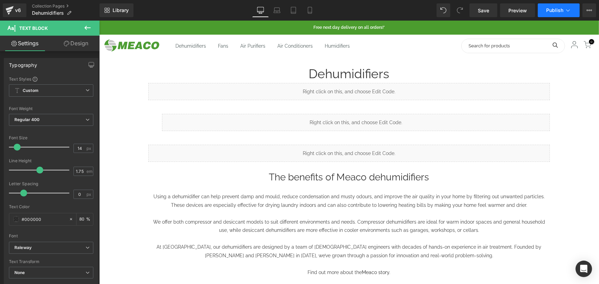
click at [552, 8] on span "Publish" at bounding box center [554, 10] width 17 height 5
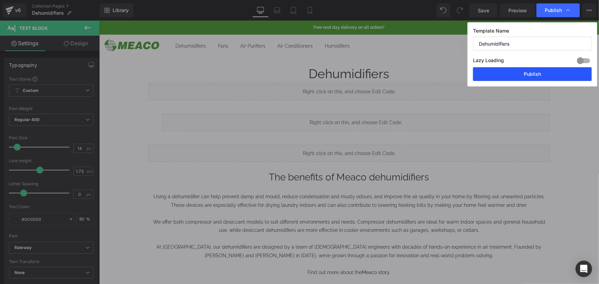
click at [515, 72] on button "Publish" at bounding box center [532, 74] width 119 height 14
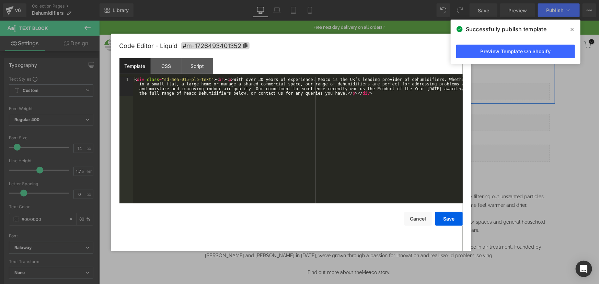
click at [356, 88] on link at bounding box center [356, 88] width 7 height 8
click at [438, 89] on div "< div class = "sd-mea-015-plp-text" > < br > < p > With over 30 years of experi…" at bounding box center [298, 159] width 330 height 164
click at [446, 221] on button "Save" at bounding box center [448, 219] width 27 height 14
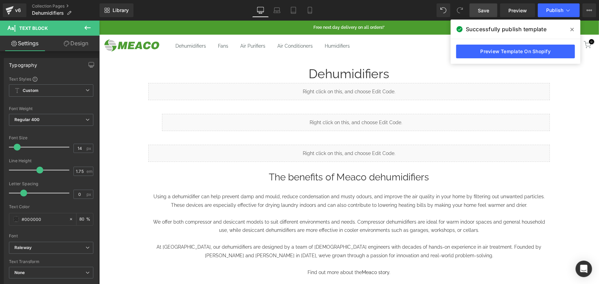
click at [487, 9] on span "Save" at bounding box center [483, 10] width 11 height 7
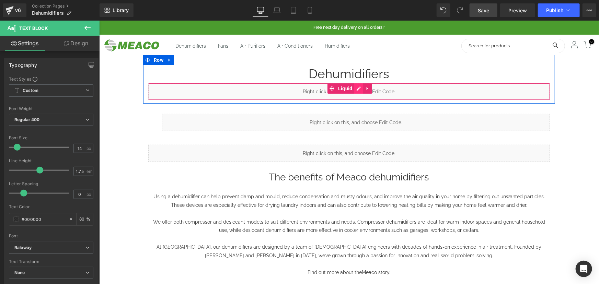
click at [357, 87] on link at bounding box center [358, 88] width 9 height 10
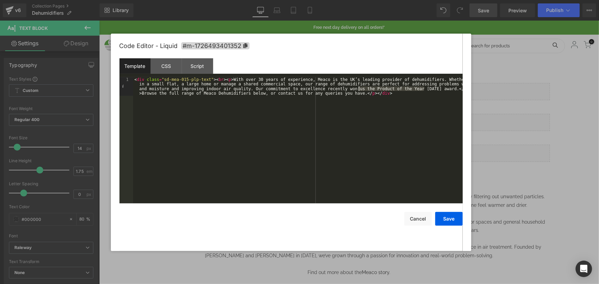
drag, startPoint x: 424, startPoint y: 90, endPoint x: 357, endPoint y: 88, distance: 67.3
click at [357, 88] on div "< div class = "sd-mea-015-plp-text" > < br > < p > With over 30 years of experi…" at bounding box center [298, 159] width 330 height 164
click at [357, 88] on div "< div class = "sd-mea-015-plp-text" > < br > < p > With over 30 years of experi…" at bounding box center [298, 140] width 330 height 126
paste textarea
click at [282, 94] on div "< div class = "sd-mea-015-plp-text" > < br > < p > With over 30 years of experi…" at bounding box center [298, 163] width 330 height 173
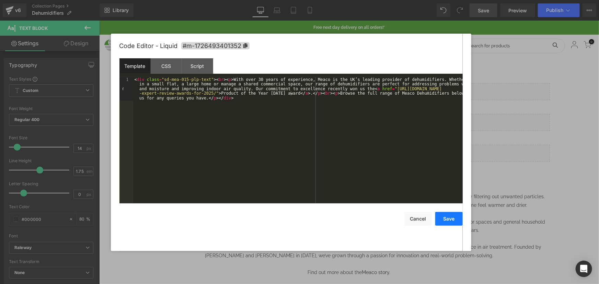
drag, startPoint x: 446, startPoint y: 223, endPoint x: 381, endPoint y: 107, distance: 132.7
click at [446, 223] on button "Save" at bounding box center [448, 219] width 27 height 14
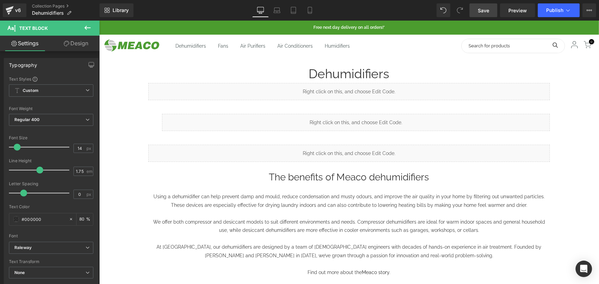
click at [481, 10] on span "Save" at bounding box center [483, 10] width 11 height 7
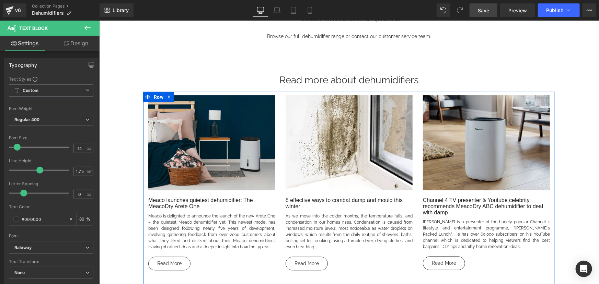
scroll to position [406, 0]
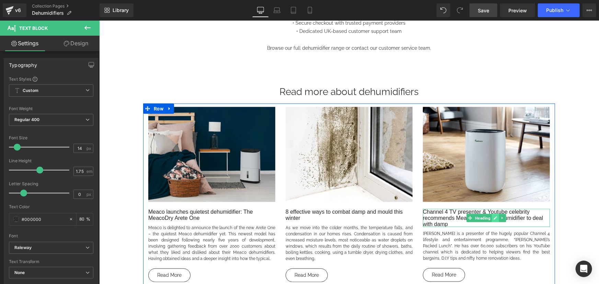
click at [492, 219] on link at bounding box center [495, 218] width 7 height 8
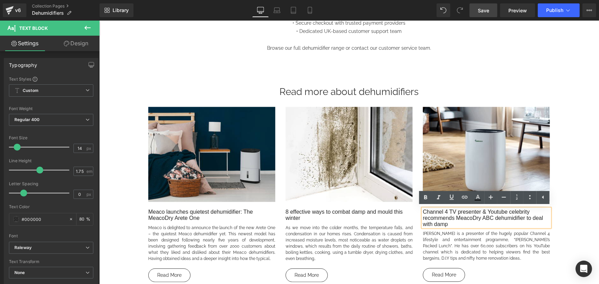
click at [445, 220] on link "Channel 4 TV presenter & Youtube celebrity recommends MeacoDry ABC dehumidifier…" at bounding box center [483, 218] width 120 height 18
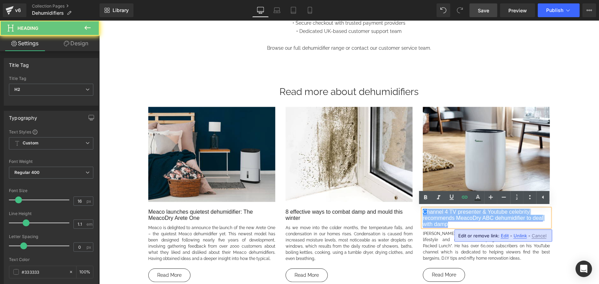
drag, startPoint x: 450, startPoint y: 223, endPoint x: 424, endPoint y: 212, distance: 27.7
click at [424, 212] on h2 "Channel 4 TV presenter & Youtube celebrity recommends MeacoDry ABC dehumidifier…" at bounding box center [486, 218] width 127 height 18
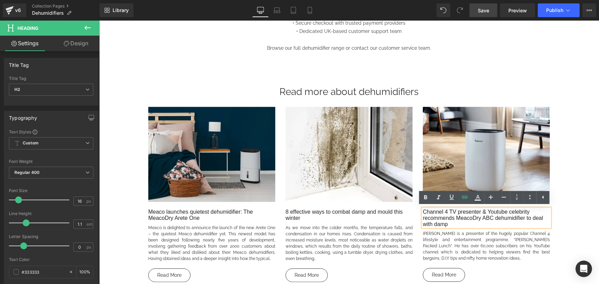
click at [568, 182] on div "Dehumidifiers Heading Liquid Row Liquid Row Liquid Row The benefits of Meaco de…" at bounding box center [349, 24] width 500 height 751
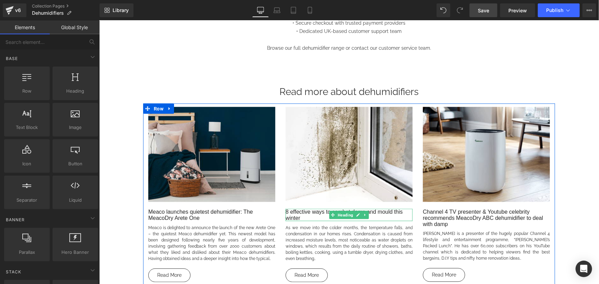
click at [303, 218] on h2 "8 effective ways to combat damp and mould this winter" at bounding box center [348, 215] width 127 height 12
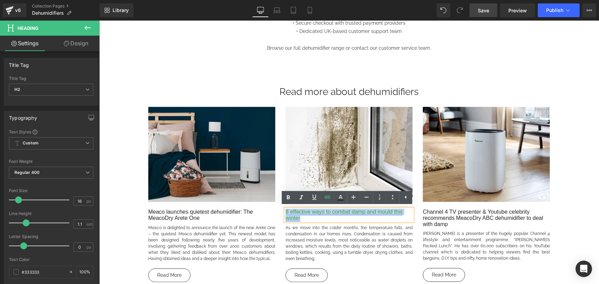
drag, startPoint x: 297, startPoint y: 215, endPoint x: 283, endPoint y: 211, distance: 14.1
click at [285, 211] on h2 "8 effective ways to combat damp and mould this winter" at bounding box center [348, 215] width 127 height 12
paste div
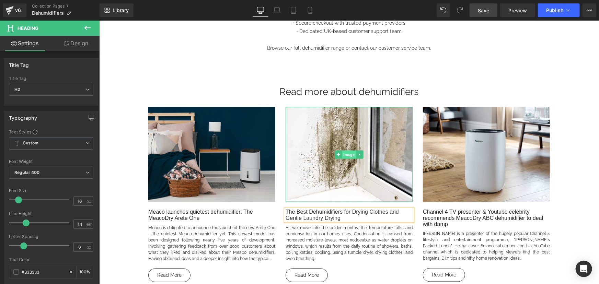
click at [344, 153] on span "Image" at bounding box center [349, 154] width 14 height 8
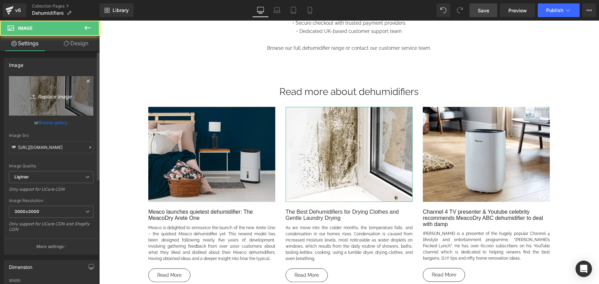
click at [51, 96] on icon "Replace Image" at bounding box center [51, 96] width 55 height 9
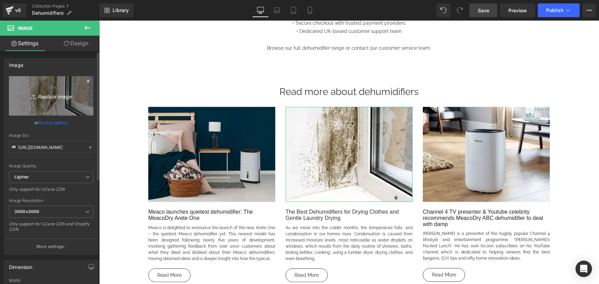
type input "C:\fakepath\Woman-hanging-out-laundry-to-dry-with-Arete-and-Sefte.png"
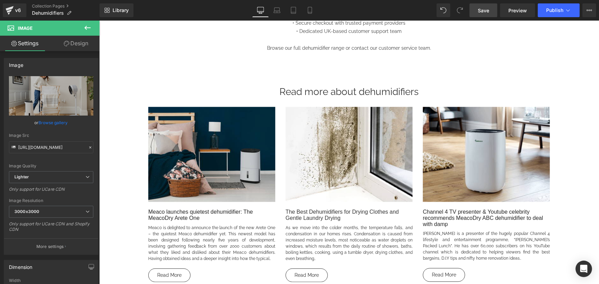
type input "[URL][DOMAIN_NAME]"
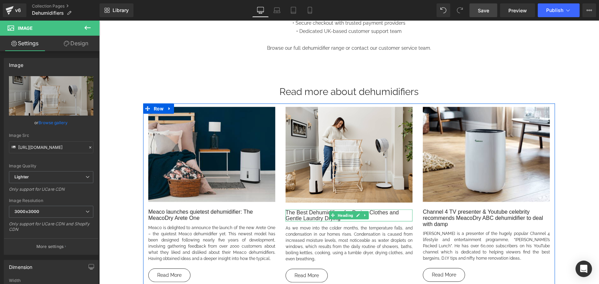
click at [336, 236] on p "As we move into the colder months, the temperature falls, and condensation in o…" at bounding box center [348, 243] width 127 height 37
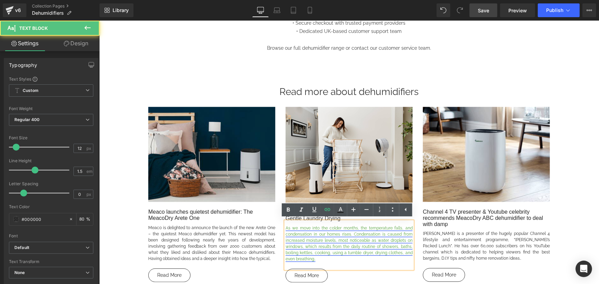
click at [318, 240] on link "As we move into the colder months, the temperature falls, and condensation in o…" at bounding box center [348, 244] width 127 height 36
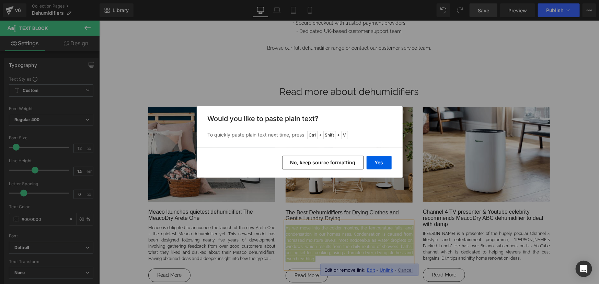
click at [384, 150] on div "Yes No, keep source formatting" at bounding box center [300, 163] width 206 height 30
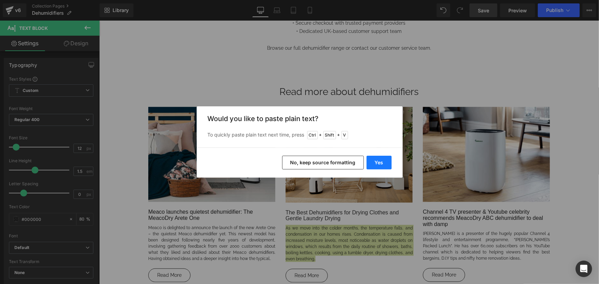
drag, startPoint x: 382, startPoint y: 162, endPoint x: 283, endPoint y: 141, distance: 101.3
click at [382, 162] on button "Yes" at bounding box center [379, 163] width 25 height 14
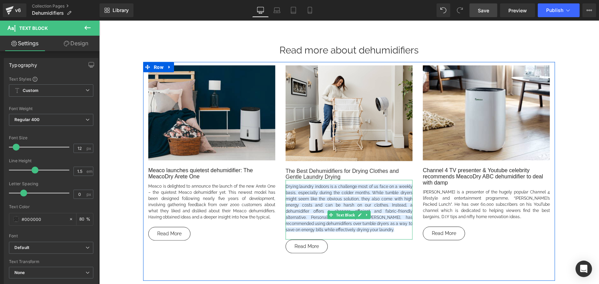
scroll to position [468, 0]
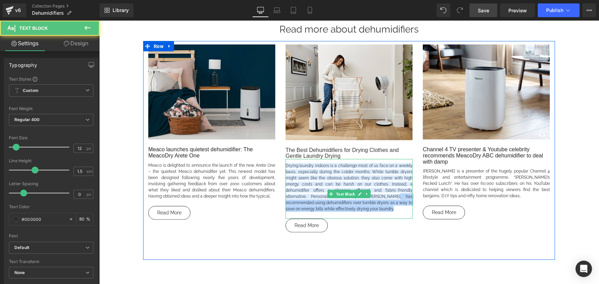
drag, startPoint x: 390, startPoint y: 209, endPoint x: 395, endPoint y: 205, distance: 6.6
click at [398, 197] on p "Drying laundry indoors is a challenge most of us face on a weekly basis, especi…" at bounding box center [348, 186] width 127 height 49
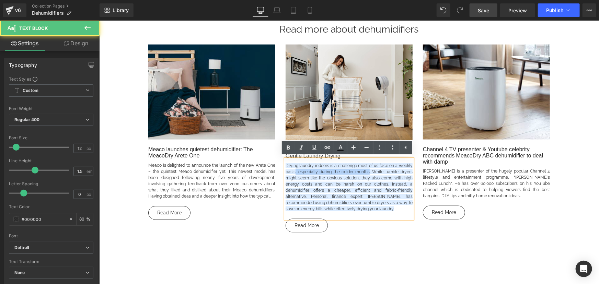
drag, startPoint x: 367, startPoint y: 171, endPoint x: 292, endPoint y: 171, distance: 74.9
click at [292, 171] on span "Drying laundry indoors is a challenge most of us face on a weekly basis, especi…" at bounding box center [348, 187] width 127 height 48
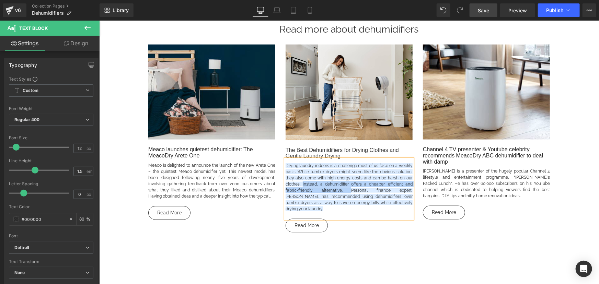
drag, startPoint x: 300, startPoint y: 183, endPoint x: 334, endPoint y: 190, distance: 34.3
click at [334, 190] on span "Drying laundry indoors is a challenge most of us face on a weekly basis. While …" at bounding box center [348, 187] width 127 height 48
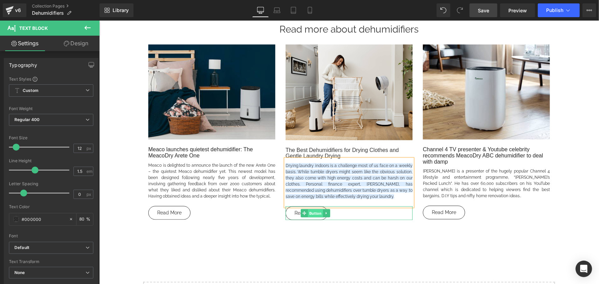
click at [315, 214] on span "Button" at bounding box center [315, 213] width 15 height 8
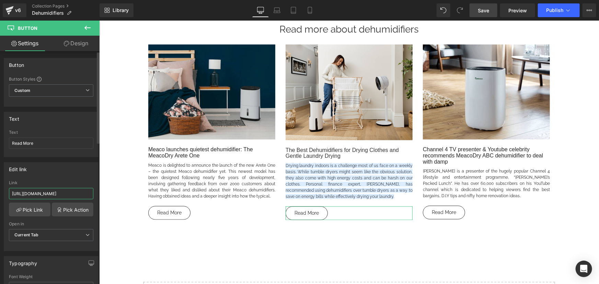
click at [46, 193] on input "[URL][DOMAIN_NAME]" at bounding box center [51, 193] width 84 height 11
type input "[URL][DOMAIN_NAME]"
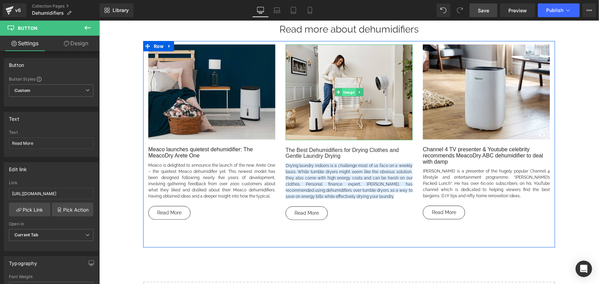
click at [345, 92] on span "Image" at bounding box center [349, 92] width 14 height 8
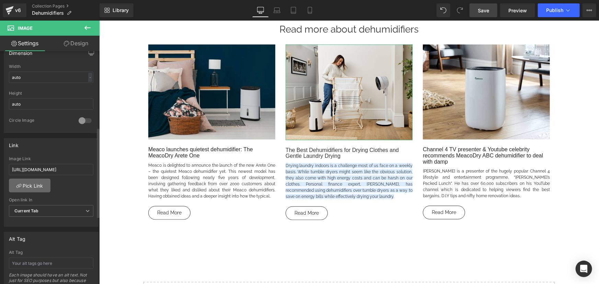
scroll to position [218, 0]
click at [48, 164] on input "[URL][DOMAIN_NAME]" at bounding box center [51, 165] width 84 height 11
paste input "the-best-dehumidifiers-for-drying-clothes-and-gentle-laundry-drying"
type input "[URL][DOMAIN_NAME]"
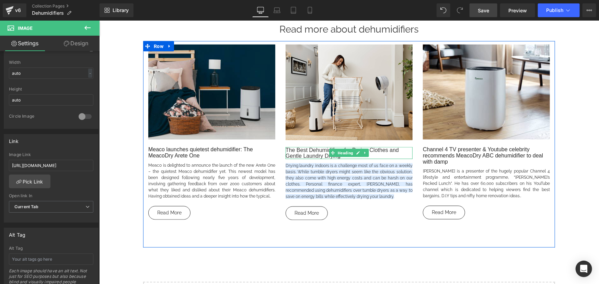
click at [331, 154] on icon at bounding box center [333, 153] width 4 height 4
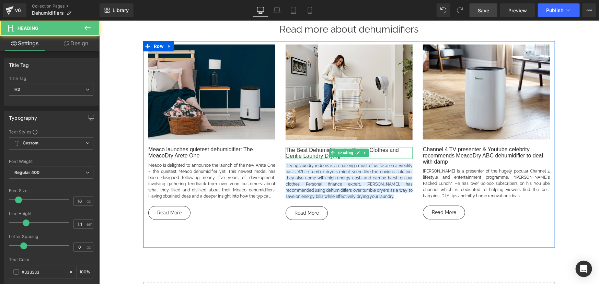
click at [329, 170] on span "Drying laundry indoors is a challenge most of us face on a weekly basis. While …" at bounding box center [348, 181] width 127 height 36
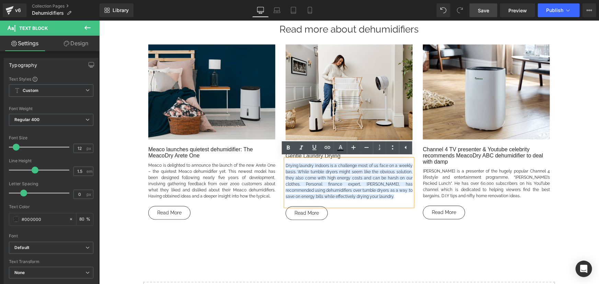
drag, startPoint x: 364, startPoint y: 195, endPoint x: 283, endPoint y: 165, distance: 86.5
click at [285, 165] on div "Drying laundry indoors is a challenge most of us face on a weekly basis. While …" at bounding box center [348, 182] width 127 height 47
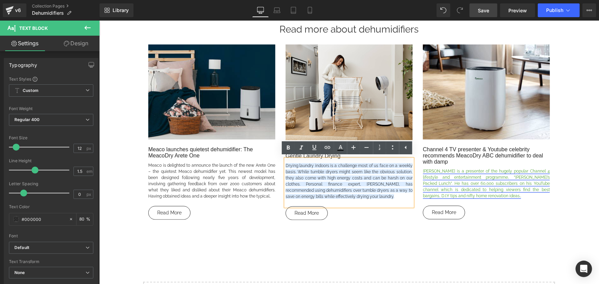
click at [445, 177] on link "[PERSON_NAME] is a presenter of the hugely popular Channel 4 lifestyle and ente…" at bounding box center [486, 184] width 127 height 30
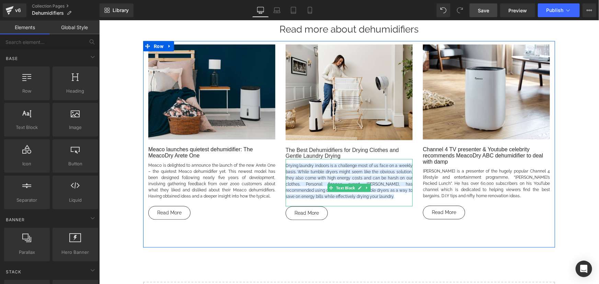
click at [365, 179] on span "Drying laundry indoors is a challenge most of us face on a weekly basis. While …" at bounding box center [348, 181] width 127 height 36
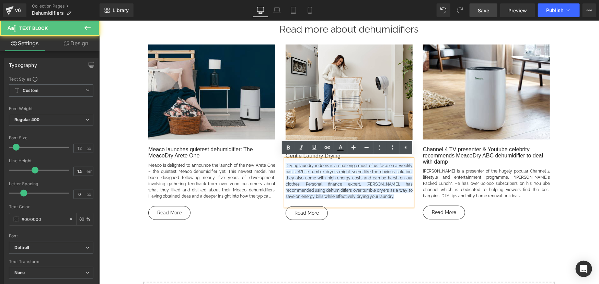
click at [356, 182] on span "Drying laundry indoors is a challenge most of us face on a weekly basis. While …" at bounding box center [348, 181] width 127 height 36
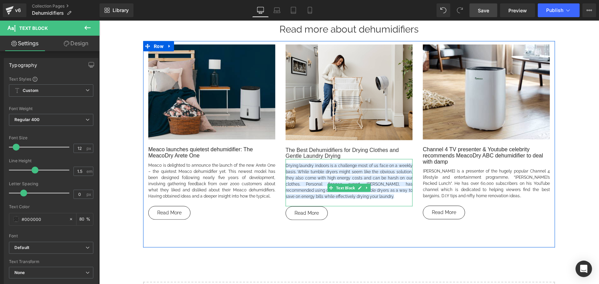
click at [329, 179] on span "Drying laundry indoors is a challenge most of us face on a weekly basis. While …" at bounding box center [348, 181] width 127 height 36
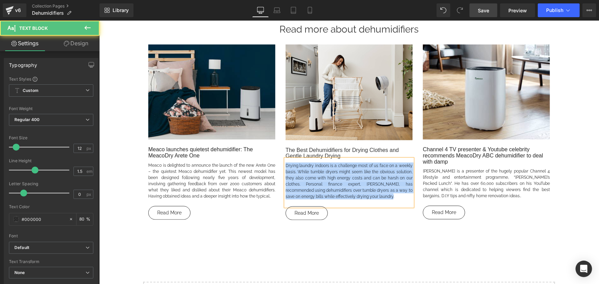
copy span "Drying laundry indoors is a challenge most of us face on a weekly basis. While …"
click at [379, 181] on span "Drying laundry indoors is a challenge most of us face on a weekly basis. While …" at bounding box center [348, 181] width 127 height 36
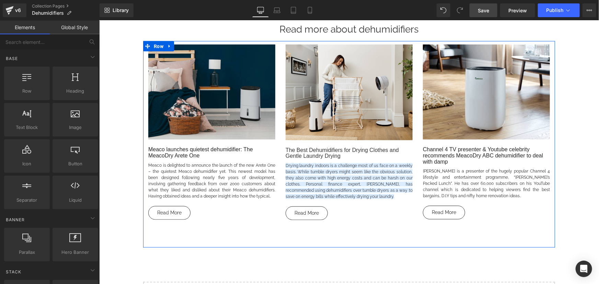
click at [369, 196] on p "Drying laundry indoors is a challenge most of us face on a weekly basis. While …" at bounding box center [348, 180] width 127 height 37
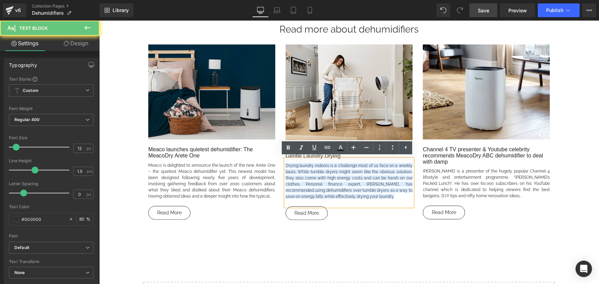
click at [363, 196] on p "Drying laundry indoors is a challenge most of us face on a weekly basis. While …" at bounding box center [348, 180] width 127 height 37
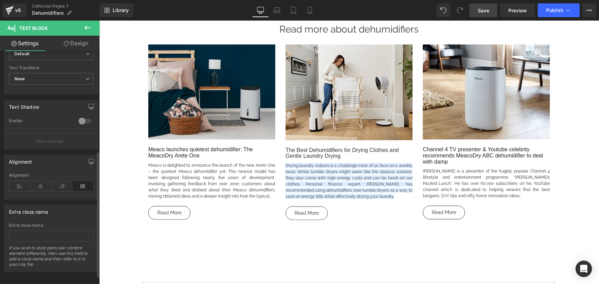
scroll to position [200, 0]
click at [79, 38] on link "Design" at bounding box center [76, 43] width 50 height 15
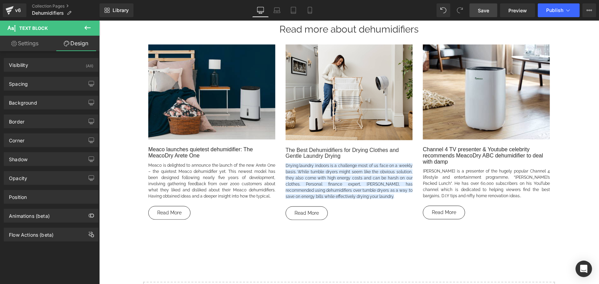
click at [29, 39] on link "Settings" at bounding box center [25, 43] width 50 height 15
type input "80"
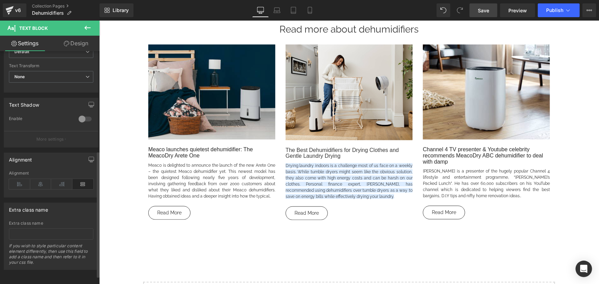
scroll to position [0, 0]
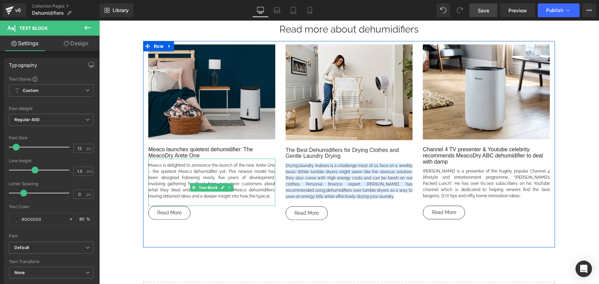
click at [245, 221] on div "Image Meaco launches quietest dehumidifier: The MeacoDry Arete One Heading Meac…" at bounding box center [349, 144] width 412 height 207
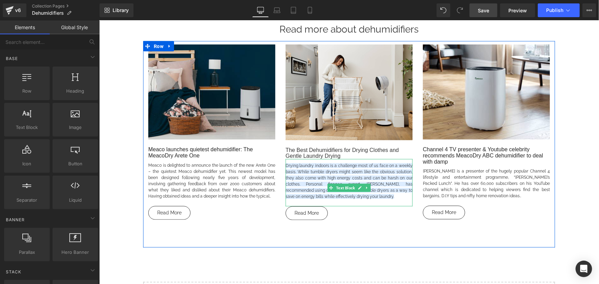
click at [363, 196] on p "Drying laundry indoors is a challenge most of us face on a weekly basis. While …" at bounding box center [348, 180] width 127 height 37
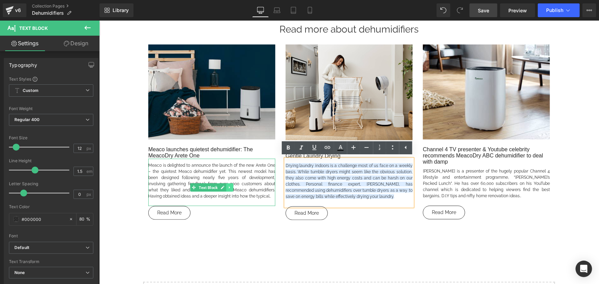
click at [228, 189] on icon at bounding box center [230, 187] width 4 height 4
click at [227, 186] on link at bounding box center [226, 187] width 7 height 8
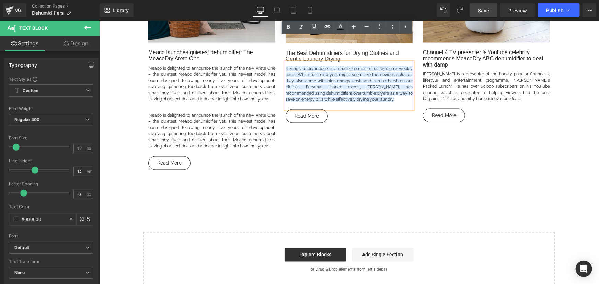
scroll to position [477, 0]
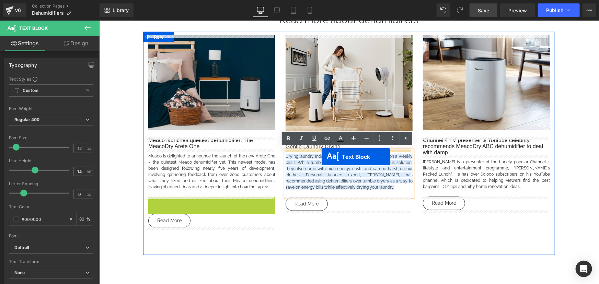
drag, startPoint x: 188, startPoint y: 226, endPoint x: 321, endPoint y: 157, distance: 150.1
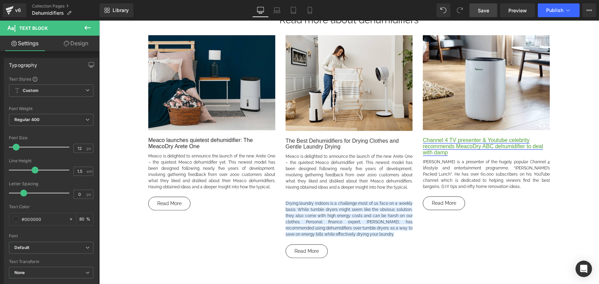
drag, startPoint x: 579, startPoint y: 133, endPoint x: 482, endPoint y: 145, distance: 97.9
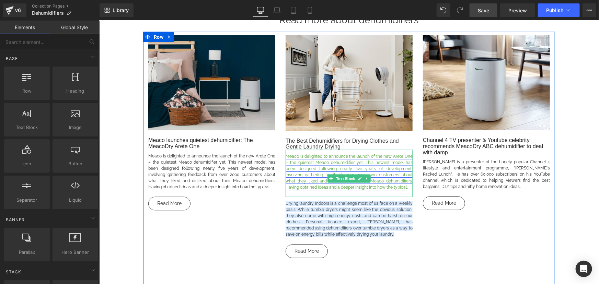
click at [350, 163] on link "Meaco is delighted to announce the launch of the new Arete One – the quietest M…" at bounding box center [348, 172] width 127 height 36
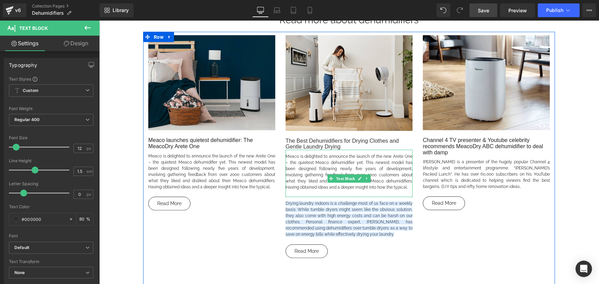
click at [391, 190] on p "Meaco is delighted to announce the launch of the new Arete One – the quietest M…" at bounding box center [348, 171] width 127 height 37
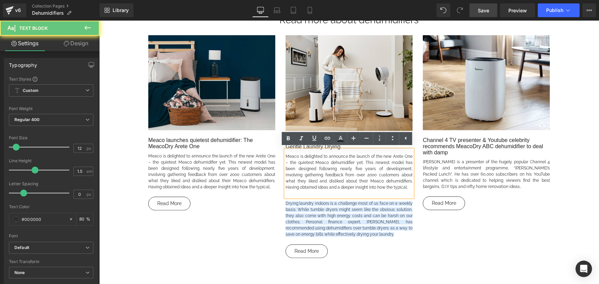
click at [394, 186] on p "Meaco is delighted to announce the launch of the new Arete One – the quietest M…" at bounding box center [348, 171] width 127 height 37
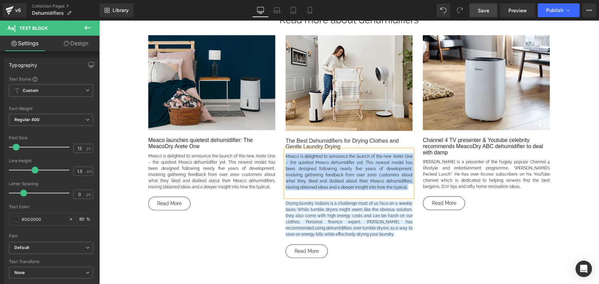
paste div
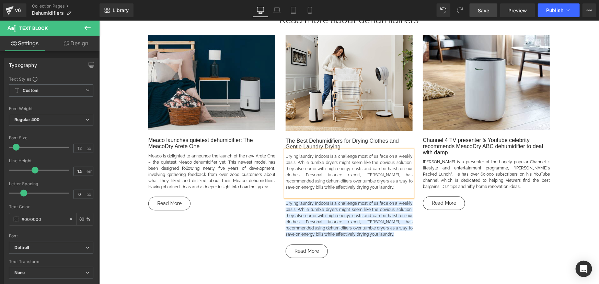
click at [521, 238] on div "Image Meaco launches quietest dehumidifier: The MeacoDry Arete One Heading Meac…" at bounding box center [349, 159] width 412 height 254
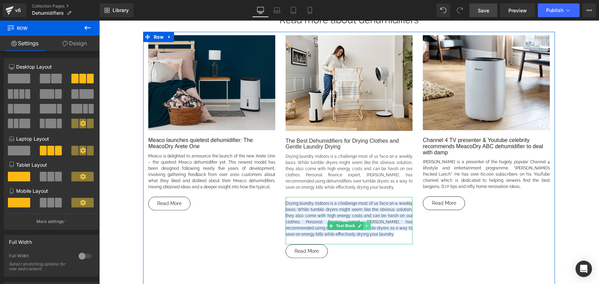
click at [363, 223] on link at bounding box center [366, 226] width 7 height 8
click at [367, 224] on link at bounding box center [370, 226] width 7 height 8
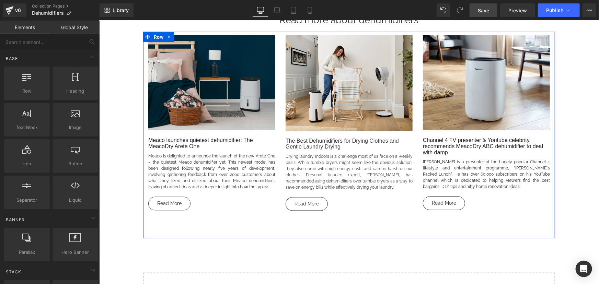
click at [310, 142] on h2 "The Best Dehumidifiers for Drying Clothes and Gentle Laundry Drying" at bounding box center [348, 144] width 127 height 12
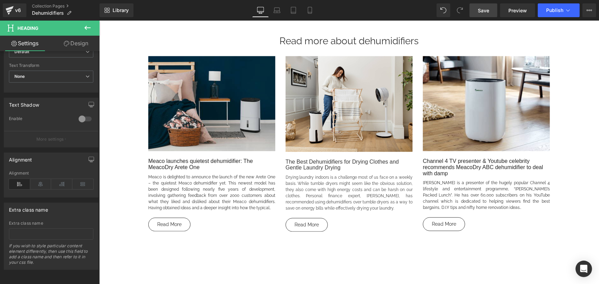
scroll to position [446, 0]
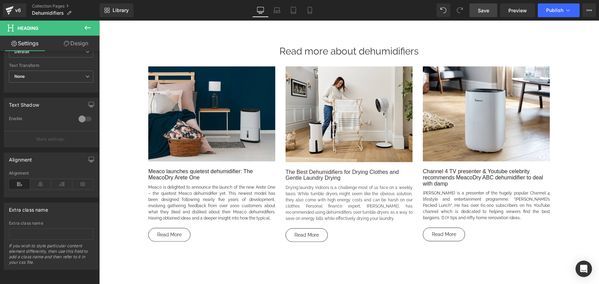
drag, startPoint x: 297, startPoint y: 197, endPoint x: 202, endPoint y: 182, distance: 96.7
click at [99, 20] on div at bounding box center [99, 20] width 0 height 0
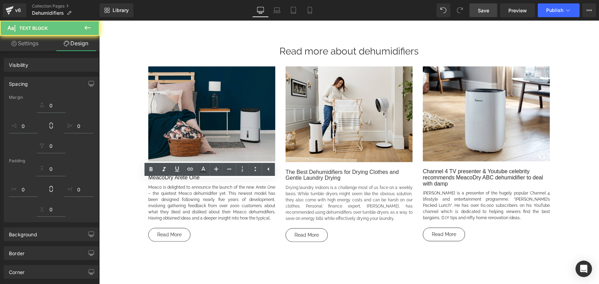
click at [198, 177] on ul "Text Color Highlight Color #333333" at bounding box center [210, 170] width 130 height 15
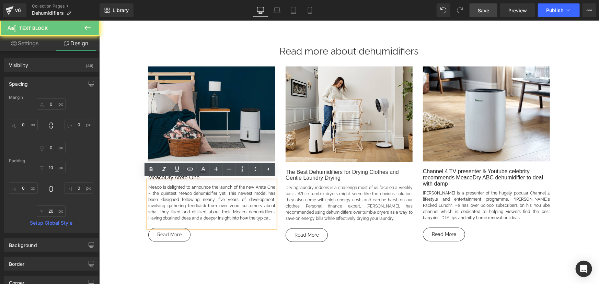
click at [203, 178] on ul "Text Color Highlight Color #333333" at bounding box center [210, 170] width 130 height 15
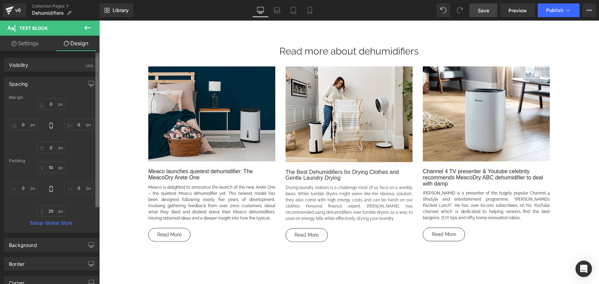
click at [93, 169] on div "Margin 0px 0 0px 0 0px 0 0px 0 [GEOGRAPHIC_DATA] 10px 10 0px 0 20px 20 0px 0 Se…" at bounding box center [51, 164] width 94 height 138
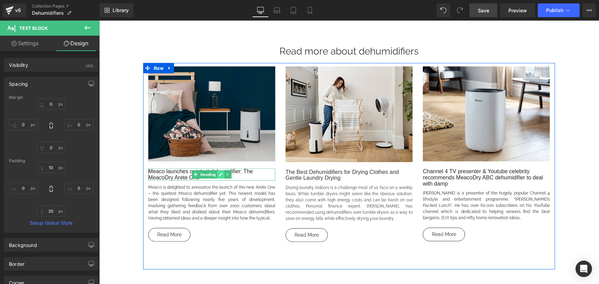
click at [219, 174] on icon at bounding box center [221, 174] width 4 height 4
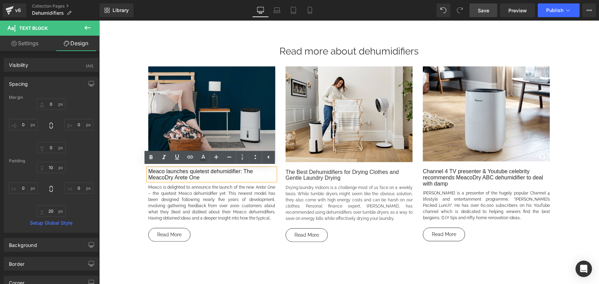
click at [216, 176] on h2 "Meaco launches quietest dehumidifier: The MeacoDry Arete One" at bounding box center [211, 174] width 127 height 12
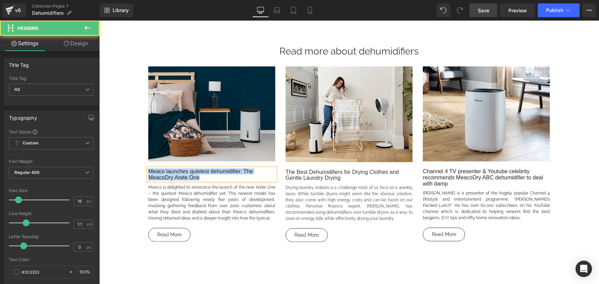
paste div
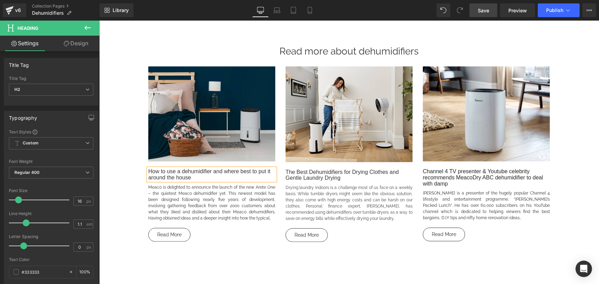
click at [208, 205] on link at bounding box center [211, 209] width 7 height 8
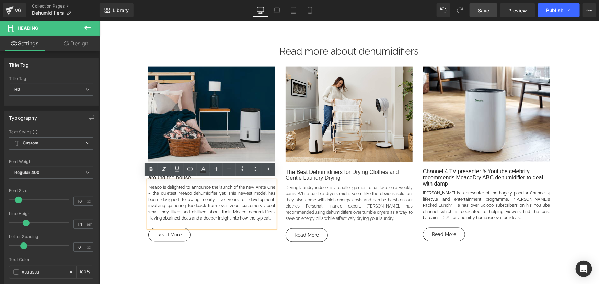
click at [252, 216] on p "Meaco is delighted to announce the launch of the new Arete One – the quietest M…" at bounding box center [211, 202] width 127 height 37
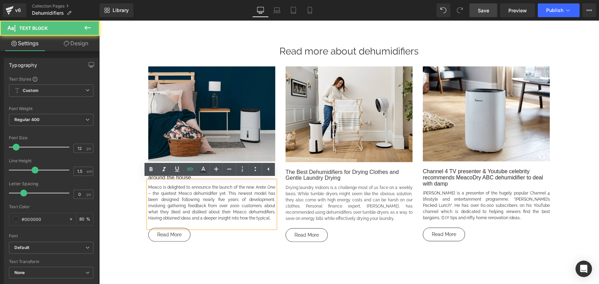
click at [256, 218] on p "Meaco is delighted to announce the launch of the new Arete One – the quietest M…" at bounding box center [211, 202] width 127 height 37
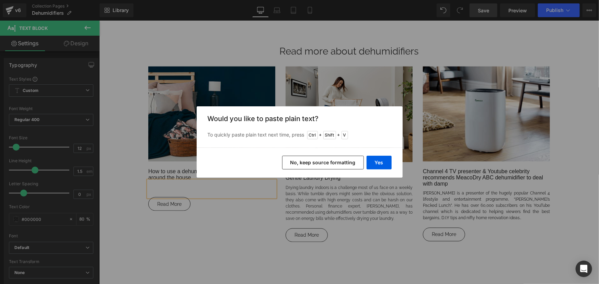
click at [323, 163] on button "No, keep source formatting" at bounding box center [323, 163] width 82 height 14
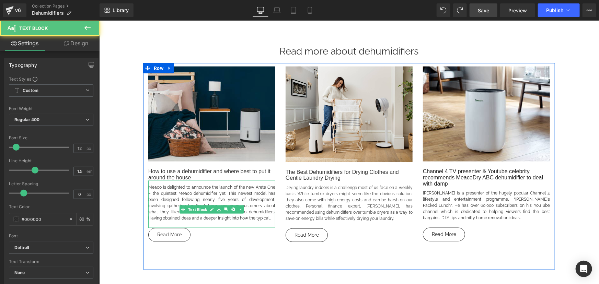
drag, startPoint x: 259, startPoint y: 206, endPoint x: 257, endPoint y: 219, distance: 13.6
click at [259, 206] on link "Meaco is delighted to announce the launch of the new Arete One – the quietest M…" at bounding box center [211, 203] width 127 height 36
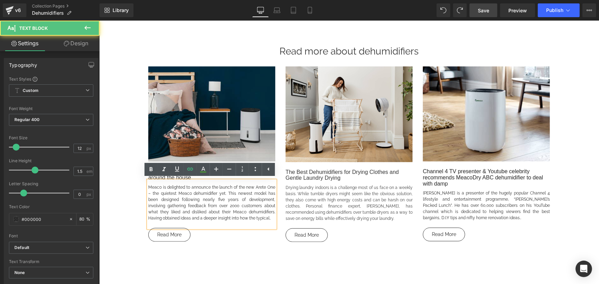
click at [257, 219] on p "Meaco is delighted to announce the launch of the new Arete One – the quietest M…" at bounding box center [211, 202] width 127 height 37
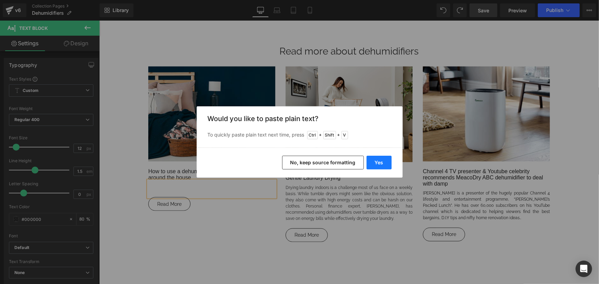
click at [387, 163] on button "Yes" at bounding box center [379, 163] width 25 height 14
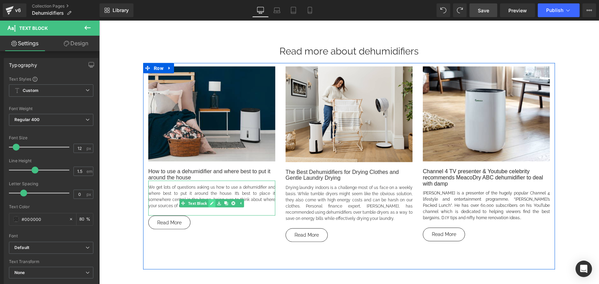
click at [208, 206] on link at bounding box center [211, 203] width 7 height 8
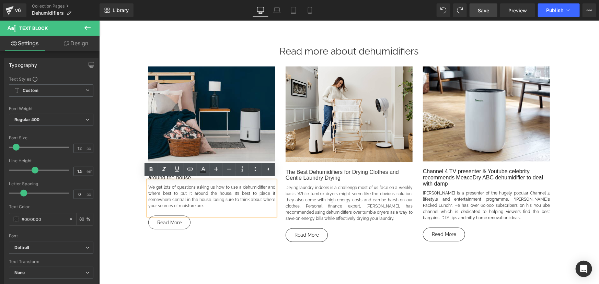
click at [206, 205] on p "We get lots of questions asking us how to use a dehumidifier and where best to …" at bounding box center [211, 196] width 127 height 25
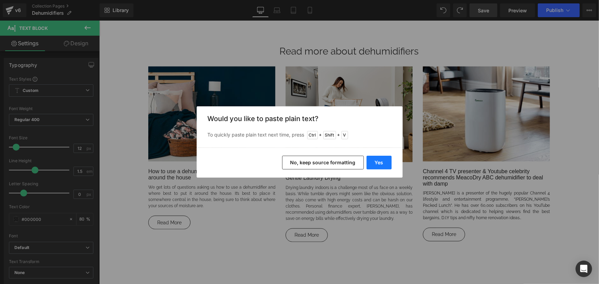
click at [380, 163] on button "Yes" at bounding box center [379, 163] width 25 height 14
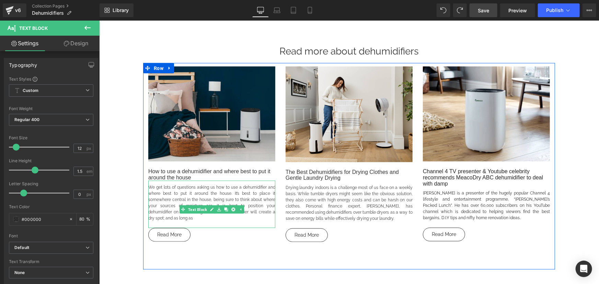
click at [160, 219] on p "We get lots of questions asking us how to use a dehumidifier and where best to …" at bounding box center [211, 202] width 127 height 37
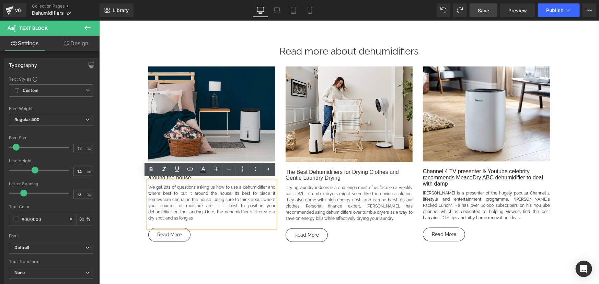
click at [171, 219] on p "We get lots of questions asking us how to use a dehumidifier and where best to …" at bounding box center [211, 202] width 127 height 37
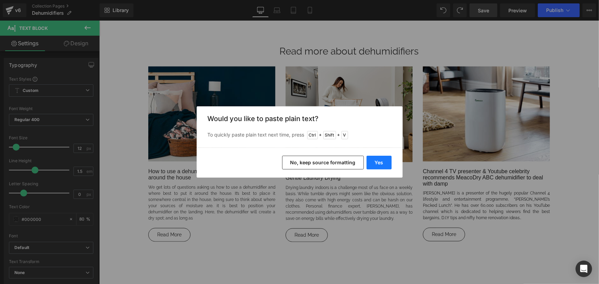
click at [388, 157] on button "Yes" at bounding box center [379, 163] width 25 height 14
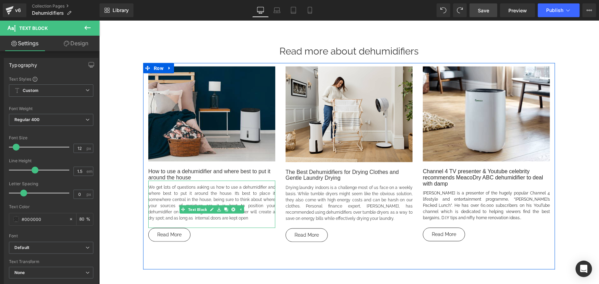
click at [223, 218] on p "We get lots of questions asking us how to use a dehumidifier and where best to …" at bounding box center [211, 202] width 127 height 37
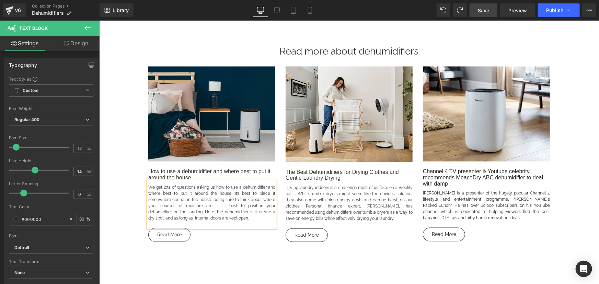
click at [483, 217] on p "[PERSON_NAME] is a presenter of the hugely popular Channel 4 lifestyle and ente…" at bounding box center [486, 205] width 127 height 31
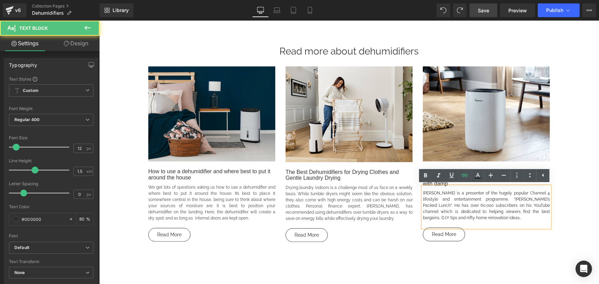
click at [476, 218] on p "[PERSON_NAME] is a presenter of the hugely popular Channel 4 lifestyle and ente…" at bounding box center [486, 205] width 127 height 31
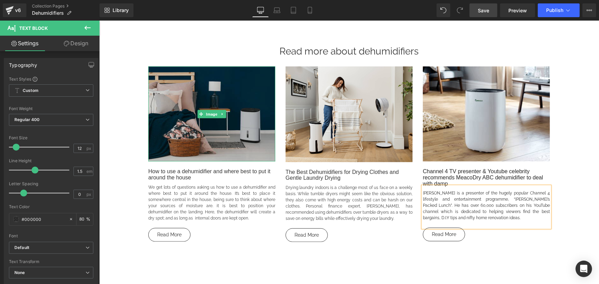
drag, startPoint x: 206, startPoint y: 113, endPoint x: 180, endPoint y: 113, distance: 25.8
click at [206, 113] on span "Image" at bounding box center [211, 114] width 14 height 8
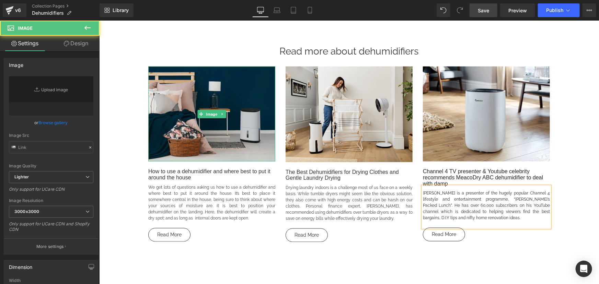
type input "[URL][DOMAIN_NAME]"
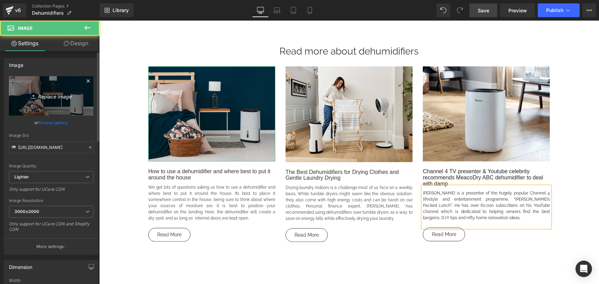
click at [49, 94] on icon "Replace Image" at bounding box center [51, 96] width 55 height 9
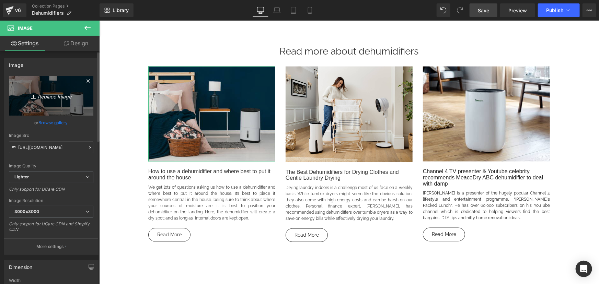
type input "C:\fakepath\YT-Thumbnails-for-email-newsletter-4.png"
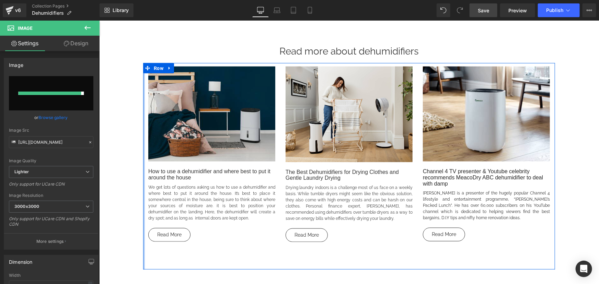
type input "[URL][DOMAIN_NAME]"
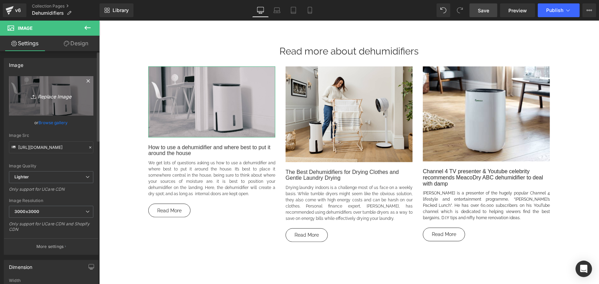
click at [55, 98] on icon "Replace Image" at bounding box center [51, 96] width 55 height 9
type input "C:\fakepath\Landing best place to use a dehumidifier.png"
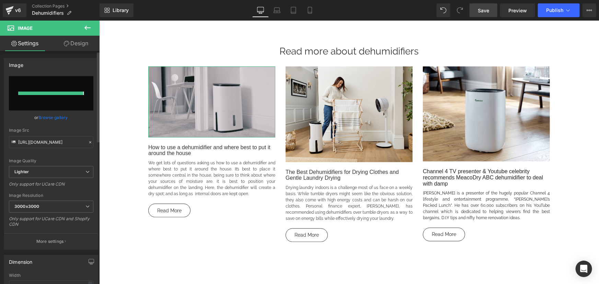
type input "[URL][DOMAIN_NAME]"
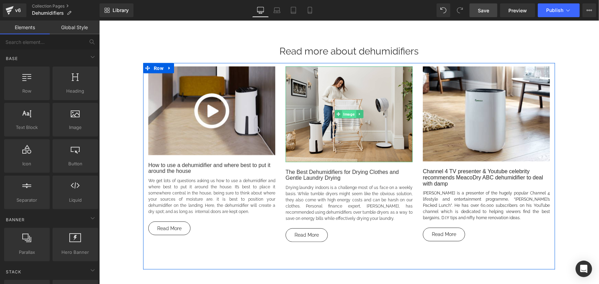
click at [342, 114] on span "Image" at bounding box center [349, 114] width 14 height 8
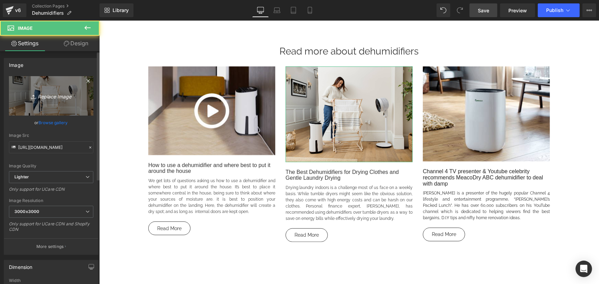
click at [55, 95] on icon "Replace Image" at bounding box center [51, 96] width 55 height 9
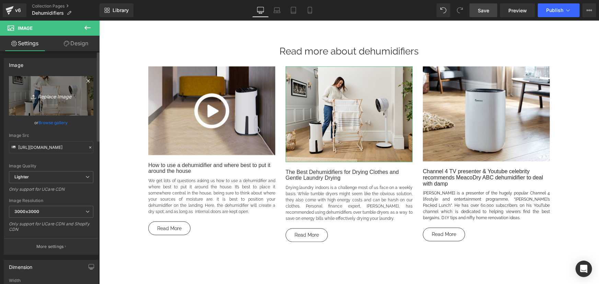
type input "C:\fakepath\Woman hanging out laundry with [PERSON_NAME] and Sefte.png"
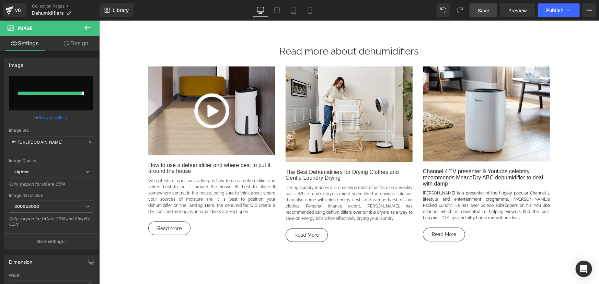
type input "[URL][DOMAIN_NAME]"
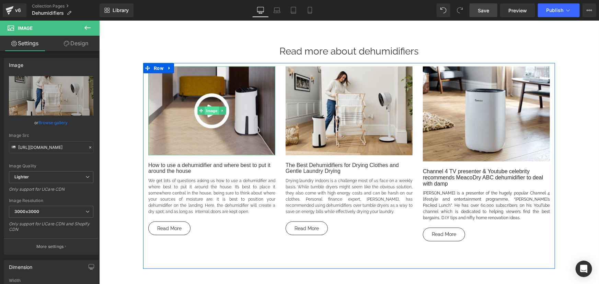
click at [209, 112] on span "Image" at bounding box center [211, 110] width 14 height 8
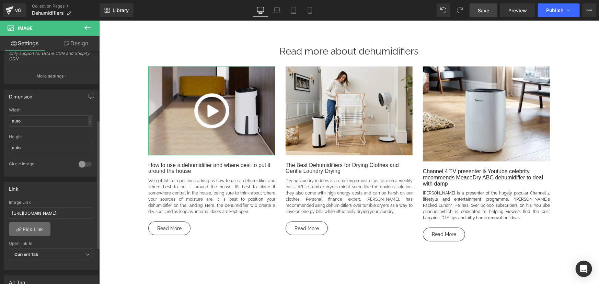
scroll to position [218, 0]
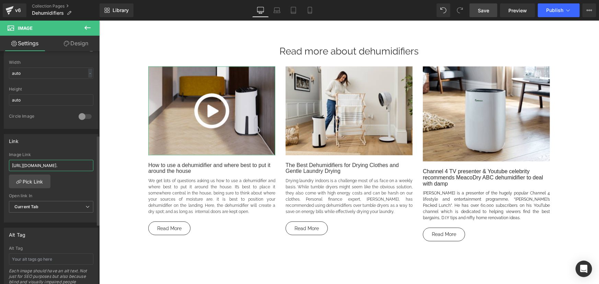
click at [43, 165] on input "[URL][DOMAIN_NAME]." at bounding box center [51, 165] width 84 height 11
paste input "how-to-use-a-dehumidifier-and-where-best-to-put-it-around-the-house/"
type input "[URL][DOMAIN_NAME]"
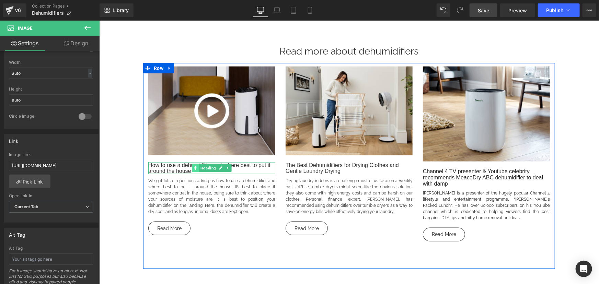
click at [193, 168] on icon at bounding box center [195, 168] width 4 height 4
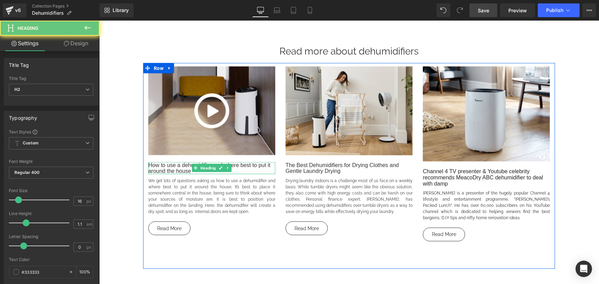
click at [177, 170] on h2 "How to use a dehumidifier and where best to put it around the house" at bounding box center [211, 168] width 127 height 12
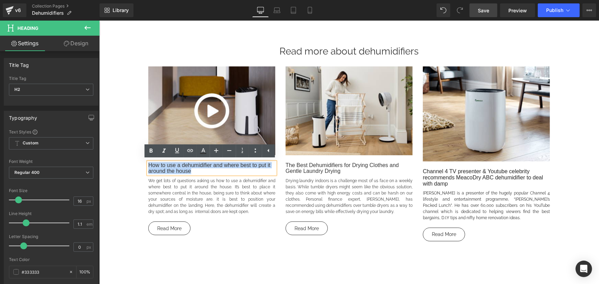
drag, startPoint x: 195, startPoint y: 170, endPoint x: 147, endPoint y: 162, distance: 48.8
click at [148, 162] on h2 "How to use a dehumidifier and where best to put it around the house" at bounding box center [211, 168] width 127 height 12
click at [178, 228] on span "Button" at bounding box center [177, 228] width 15 height 8
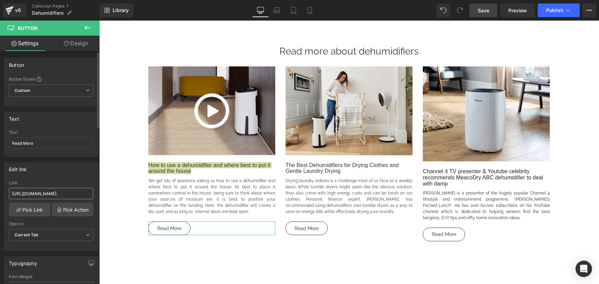
click at [48, 197] on input "[URL][DOMAIN_NAME]." at bounding box center [51, 193] width 84 height 11
type input "[URL][DOMAIN_NAME]"
click at [225, 194] on p "We get lots of questions asking us how to use a dehumidifier and where best to …" at bounding box center [211, 196] width 127 height 37
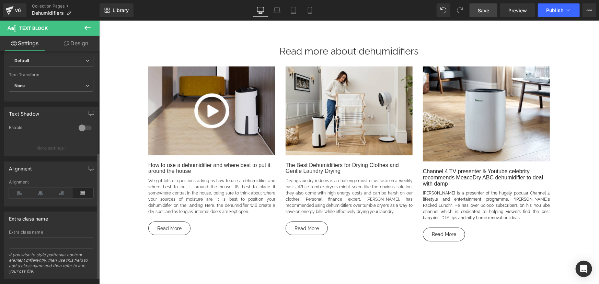
scroll to position [200, 0]
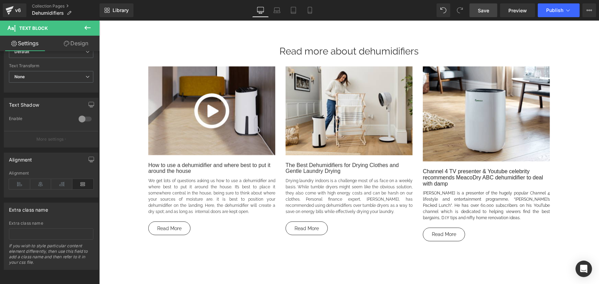
click at [198, 188] on p "We get lots of questions asking us how to use a dehumidifier and where best to …" at bounding box center [211, 196] width 127 height 37
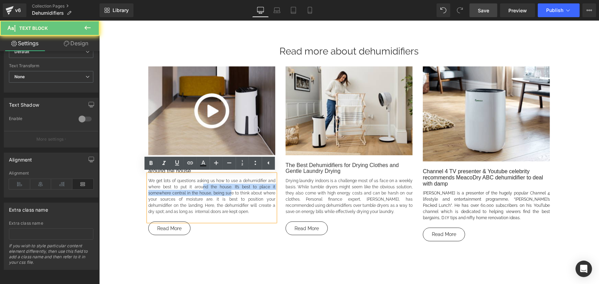
drag, startPoint x: 229, startPoint y: 192, endPoint x: 200, endPoint y: 185, distance: 30.3
click at [200, 185] on p "We get lots of questions asking us how to use a dehumidifier and where best to …" at bounding box center [211, 196] width 127 height 37
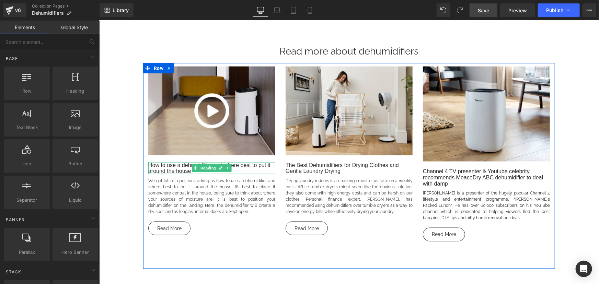
click at [166, 167] on h2 "How to use a dehumidifier and where best to put it around the house" at bounding box center [211, 168] width 127 height 12
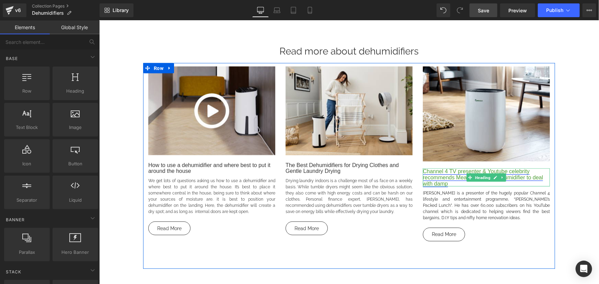
click at [439, 173] on link "Channel 4 TV presenter & Youtube celebrity recommends MeacoDry ABC dehumidifier…" at bounding box center [483, 177] width 120 height 18
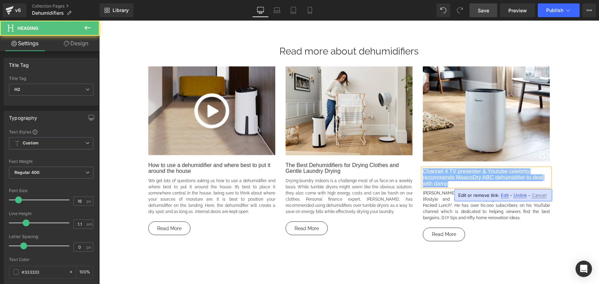
paste div
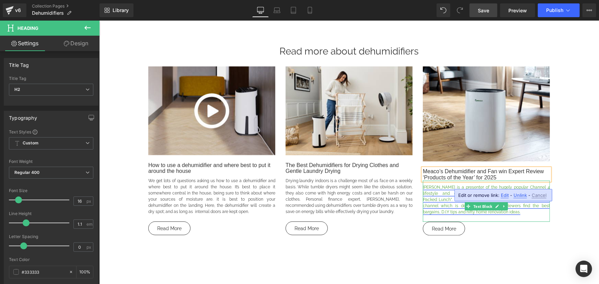
click at [430, 191] on link "[PERSON_NAME] is a presenter of the hugely popular Channel 4 lifestyle and ente…" at bounding box center [486, 200] width 127 height 30
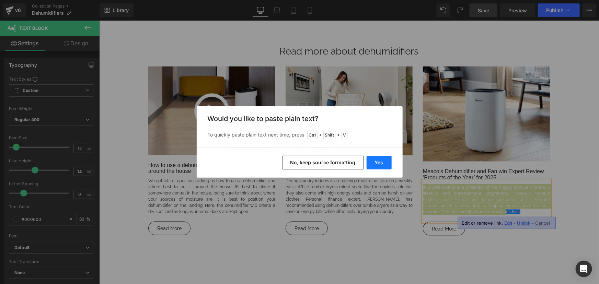
click at [382, 163] on button "Yes" at bounding box center [379, 163] width 25 height 14
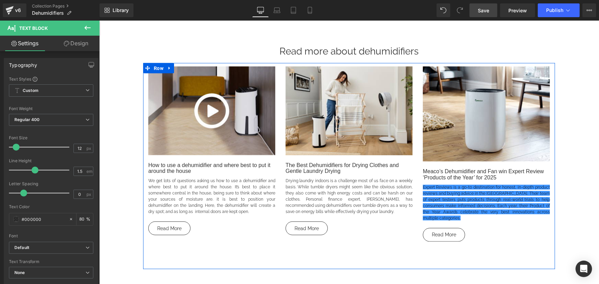
click at [460, 195] on span "Expert Reviews is a go-to destination for honest, in-depth product reviews and …" at bounding box center [486, 203] width 127 height 36
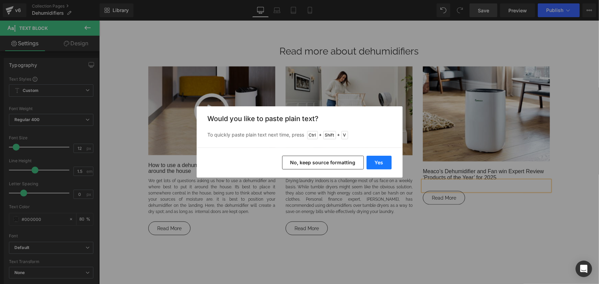
click at [385, 159] on button "Yes" at bounding box center [379, 163] width 25 height 14
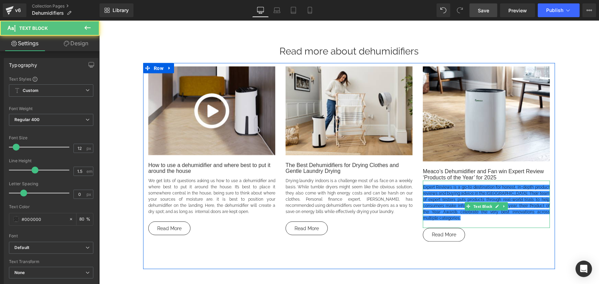
click at [475, 199] on span "Expert Reviews is a go-to destination for honest, in-depth product reviews and …" at bounding box center [486, 203] width 127 height 36
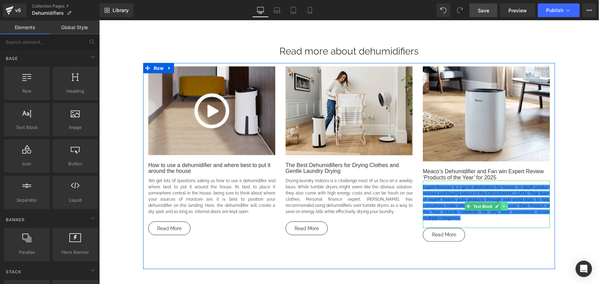
click at [502, 206] on icon at bounding box center [504, 206] width 4 height 4
click at [506, 206] on icon at bounding box center [508, 206] width 4 height 4
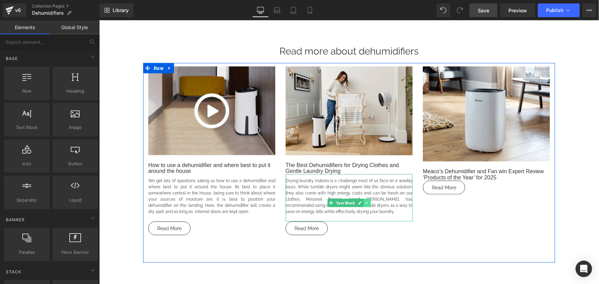
click at [363, 206] on link at bounding box center [366, 203] width 7 height 8
click at [362, 203] on icon at bounding box center [363, 203] width 4 height 4
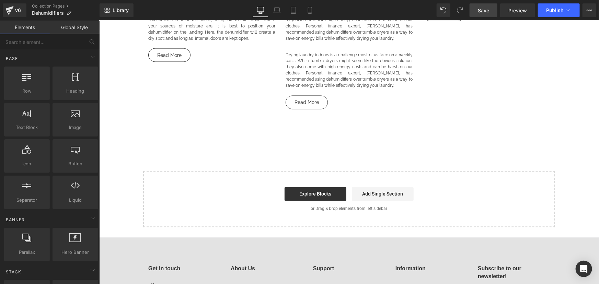
scroll to position [495, 0]
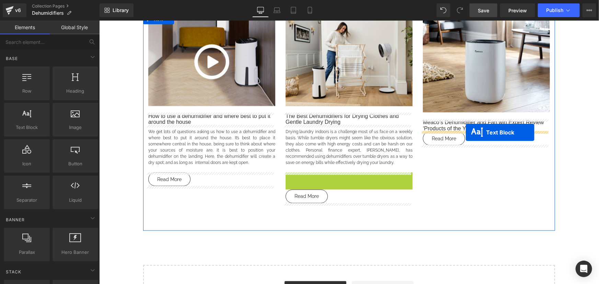
drag, startPoint x: 329, startPoint y: 201, endPoint x: 466, endPoint y: 132, distance: 152.5
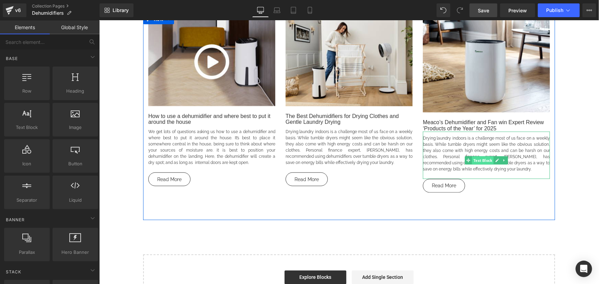
click at [478, 158] on li "Text Block" at bounding box center [479, 160] width 29 height 8
click at [483, 145] on p "Drying laundry indoors is a challenge most of us face on a weekly basis. While …" at bounding box center [486, 153] width 127 height 37
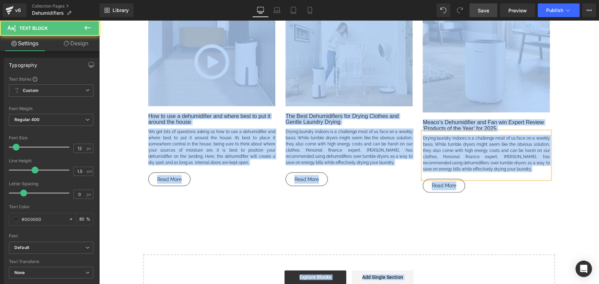
click at [525, 168] on p "Drying laundry indoors is a challenge most of us face on a weekly basis. While …" at bounding box center [486, 153] width 127 height 37
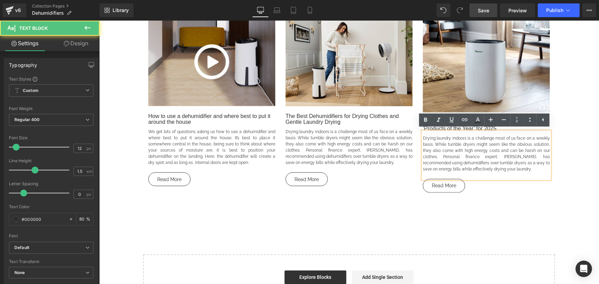
click at [502, 170] on p "Drying laundry indoors is a challenge most of us face on a weekly basis. While …" at bounding box center [486, 153] width 127 height 37
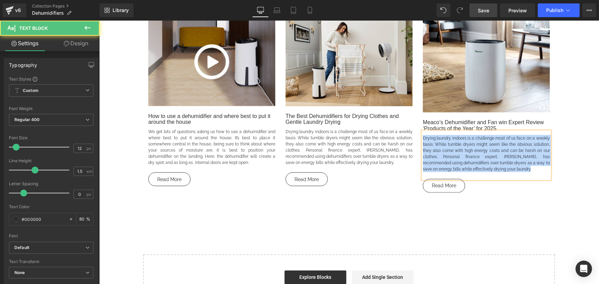
paste div
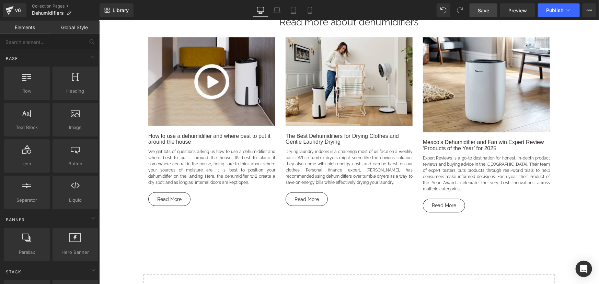
scroll to position [464, 0]
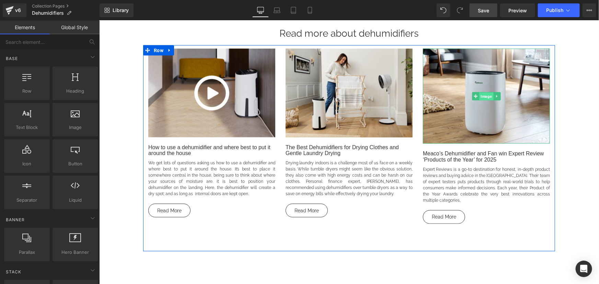
click at [482, 95] on span "Image" at bounding box center [486, 96] width 14 height 8
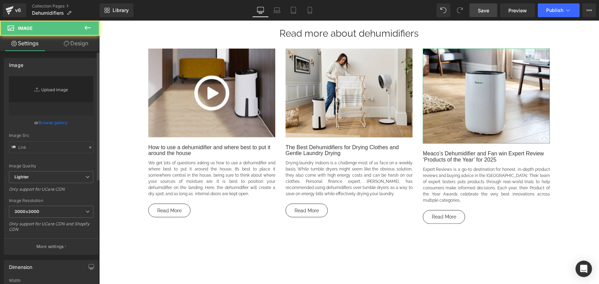
type input "[URL][DOMAIN_NAME]"
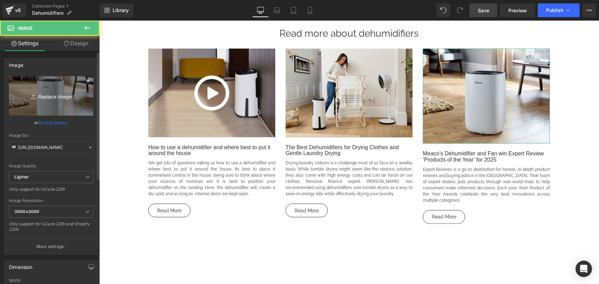
click at [46, 87] on link "Replace Image" at bounding box center [51, 95] width 84 height 39
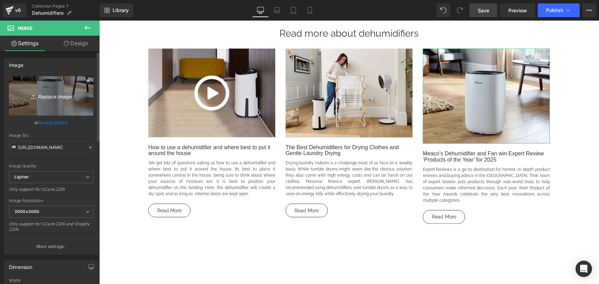
type input "C:\fakepath\Meaco Arete dehumidifer wins product of the year.png"
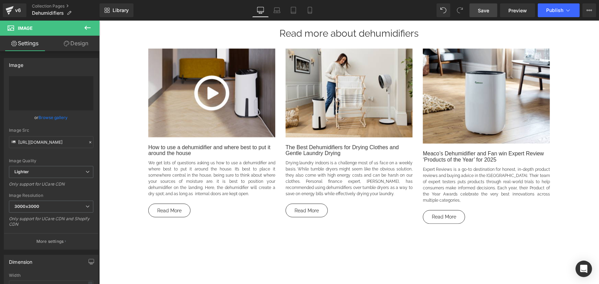
type input "[URL][DOMAIN_NAME]"
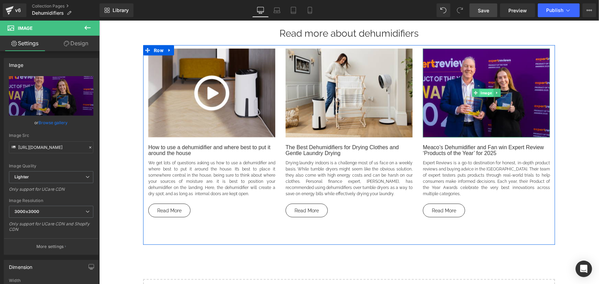
click at [482, 93] on span "Image" at bounding box center [486, 93] width 14 height 8
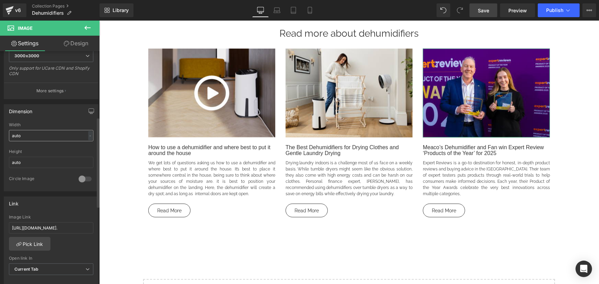
scroll to position [187, 0]
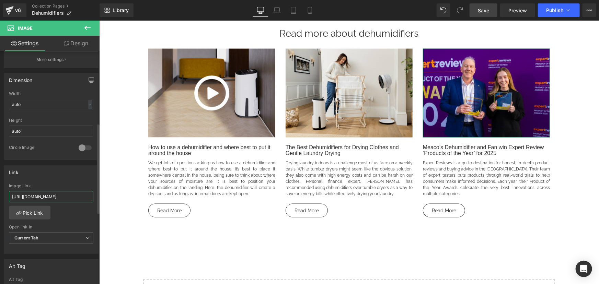
click at [58, 192] on input "[URL][DOMAIN_NAME]." at bounding box center [51, 196] width 84 height 11
paste input "meaco-wins-two-expert-review-awards-for-2025/"
type input "[URL][DOMAIN_NAME]"
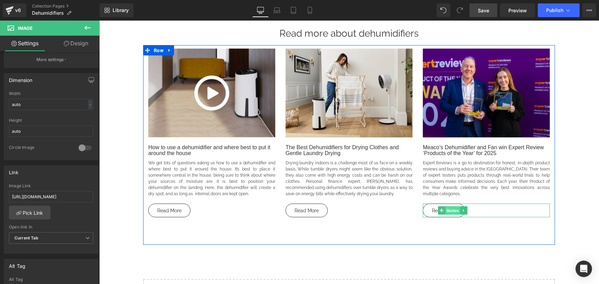
click at [454, 206] on span "Button" at bounding box center [452, 210] width 15 height 8
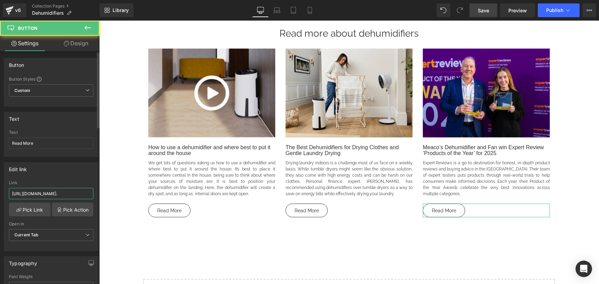
click at [48, 195] on input "[URL][DOMAIN_NAME]." at bounding box center [51, 193] width 84 height 11
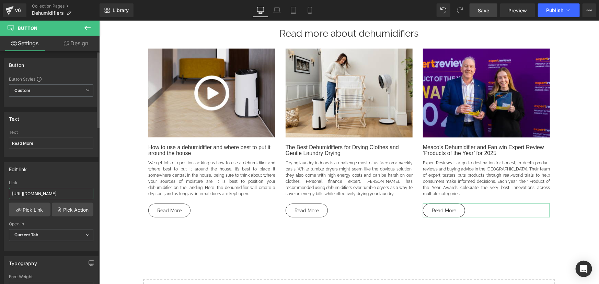
paste input "meaco-wins-two-expert-review-awards-for-2025/"
type input "[URL][DOMAIN_NAME]"
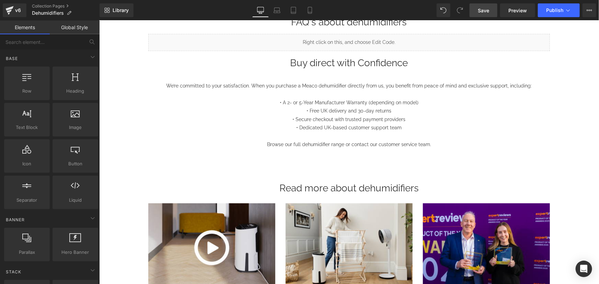
scroll to position [308, 0]
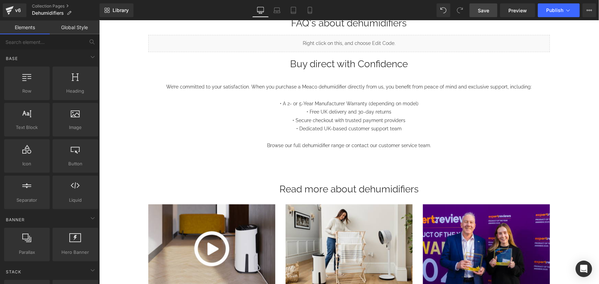
click at [481, 7] on span "Save" at bounding box center [483, 10] width 11 height 7
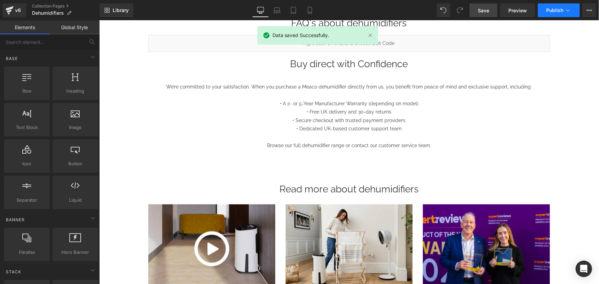
click at [555, 8] on span "Publish" at bounding box center [554, 10] width 17 height 5
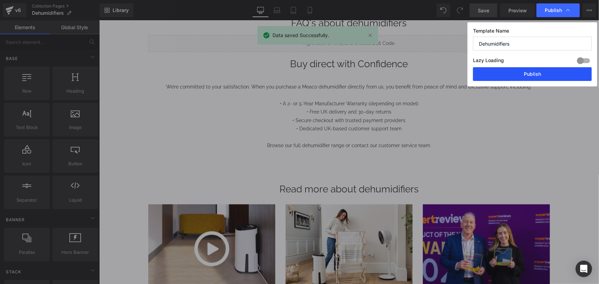
click at [534, 75] on button "Publish" at bounding box center [532, 74] width 119 height 14
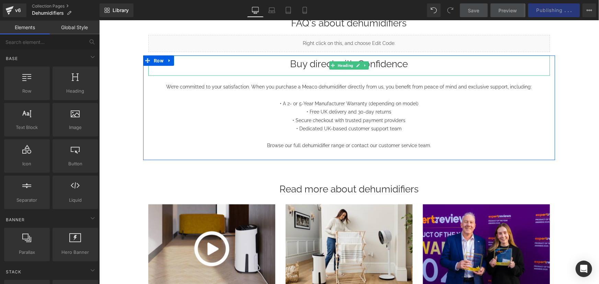
click at [391, 65] on h1 "Buy direct with Confidence" at bounding box center [349, 63] width 402 height 17
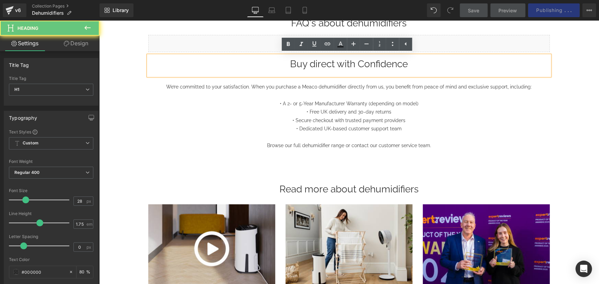
click at [362, 61] on h1 "Buy direct with Confidence" at bounding box center [349, 63] width 402 height 17
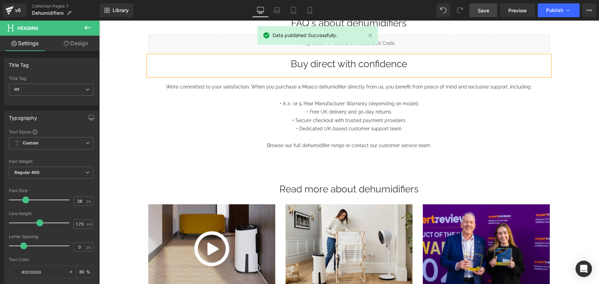
click at [492, 15] on link "Save" at bounding box center [484, 10] width 28 height 14
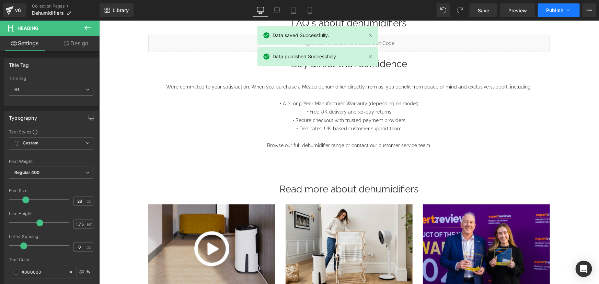
click at [549, 9] on span "Publish" at bounding box center [554, 10] width 17 height 5
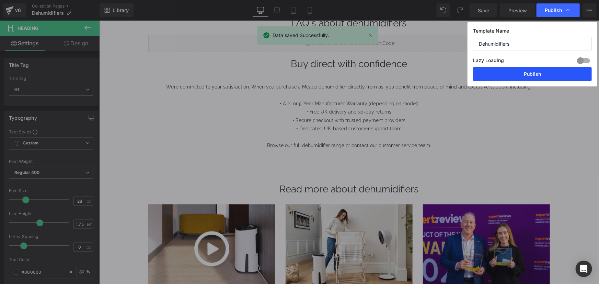
click at [518, 75] on button "Publish" at bounding box center [532, 74] width 119 height 14
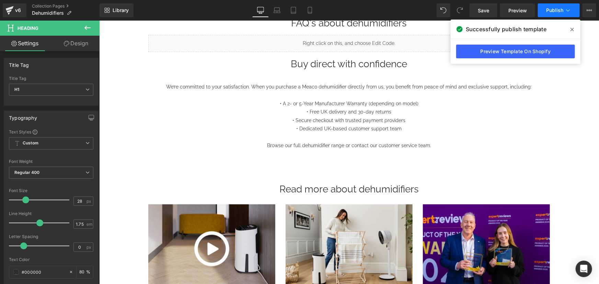
click at [556, 12] on span "Publish" at bounding box center [554, 10] width 17 height 5
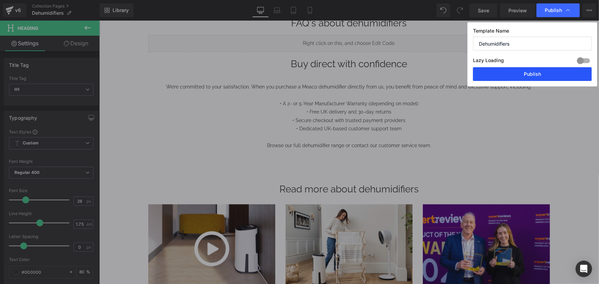
click at [535, 70] on button "Publish" at bounding box center [532, 74] width 119 height 14
